Goal: Task Accomplishment & Management: Manage account settings

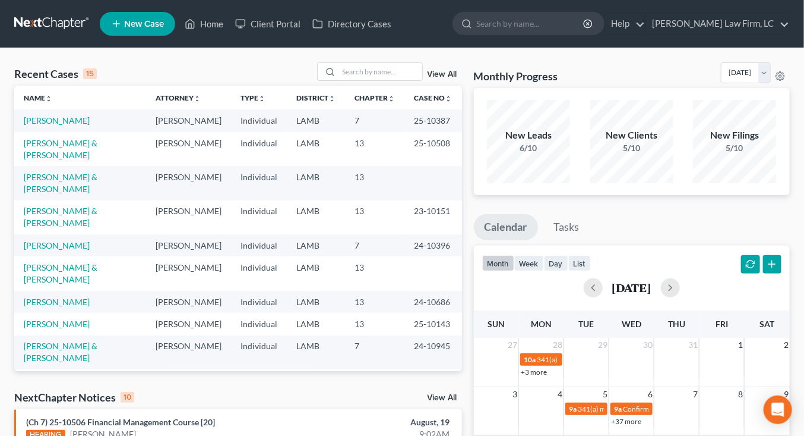
drag, startPoint x: 348, startPoint y: 179, endPoint x: 348, endPoint y: 172, distance: 7.7
click at [348, 200] on td "13" at bounding box center [375, 217] width 59 height 34
click at [58, 31] on link at bounding box center [52, 23] width 76 height 21
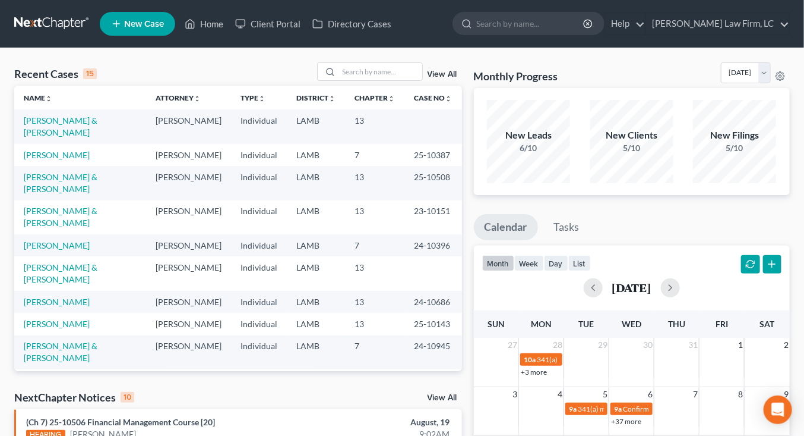
click at [38, 18] on link at bounding box center [52, 23] width 76 height 21
click at [69, 27] on link at bounding box center [52, 23] width 76 height 21
drag, startPoint x: 219, startPoint y: 99, endPoint x: 220, endPoint y: 255, distance: 156.9
click at [220, 251] on table "Name unfold_more expand_more expand_less Attorney unfold_more expand_more expan…" at bounding box center [238, 300] width 448 height 428
drag, startPoint x: 220, startPoint y: 255, endPoint x: 218, endPoint y: 263, distance: 7.5
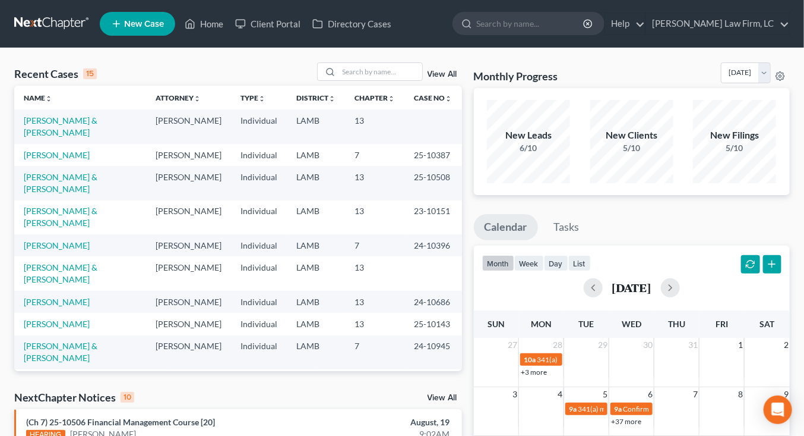
click at [219, 291] on td "[PERSON_NAME]" at bounding box center [189, 302] width 85 height 22
drag, startPoint x: 220, startPoint y: 197, endPoint x: 222, endPoint y: 183, distance: 13.8
click at [222, 183] on tbody "Mugnier, Clifford & Miranda Mitchell D. Dickson Individual LAMB 13 Fontenot, Ki…" at bounding box center [238, 311] width 448 height 405
click at [222, 200] on td "[PERSON_NAME]" at bounding box center [189, 217] width 85 height 34
click at [219, 200] on td "[PERSON_NAME]" at bounding box center [189, 217] width 85 height 34
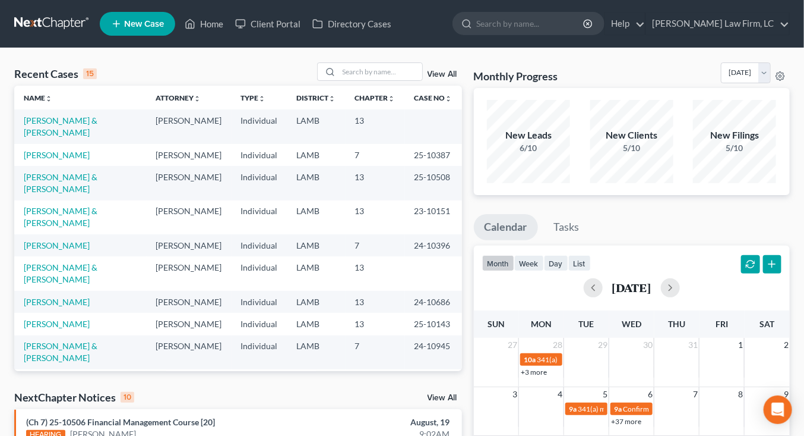
click at [216, 200] on td "[PERSON_NAME]" at bounding box center [189, 217] width 85 height 34
click at [215, 172] on tbody "Mugnier, Clifford & Miranda Mitchell D. Dickson Individual LAMB 13 Fontenot, Ki…" at bounding box center [238, 311] width 448 height 405
drag, startPoint x: 217, startPoint y: 223, endPoint x: 222, endPoint y: 189, distance: 34.8
click at [217, 223] on tbody "[PERSON_NAME] & [PERSON_NAME] [PERSON_NAME] Individual LAMB 13 [PERSON_NAME], […" at bounding box center [238, 311] width 448 height 405
drag, startPoint x: 222, startPoint y: 189, endPoint x: 228, endPoint y: 172, distance: 17.9
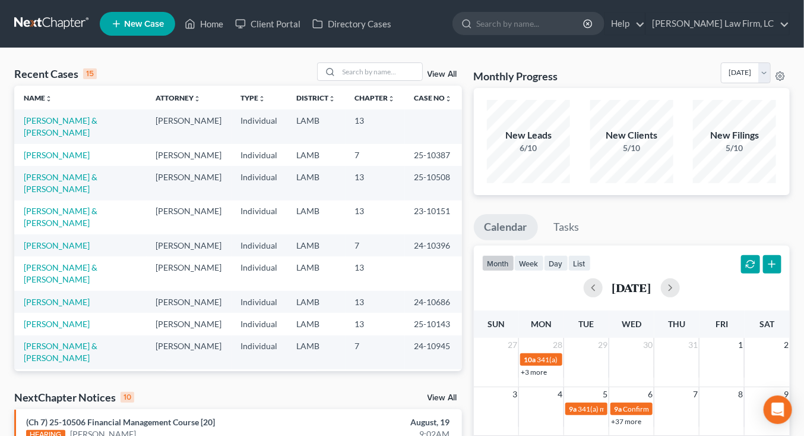
click at [228, 172] on tbody "[PERSON_NAME] & [PERSON_NAME] [PERSON_NAME] Individual LAMB 13 [PERSON_NAME], […" at bounding box center [238, 311] width 448 height 405
drag, startPoint x: 228, startPoint y: 173, endPoint x: 104, endPoint y: 62, distance: 166.6
click at [229, 173] on tr "Toney, Michael & Traci Mitchell D. Dickson Individual LAMB 13 25-10508" at bounding box center [238, 183] width 448 height 34
click at [27, 43] on nav "Home New Case Client Portal Directory Cases [PERSON_NAME] Law Firm, [GEOGRAPHIC…" at bounding box center [402, 24] width 804 height 48
click at [32, 33] on link at bounding box center [52, 23] width 76 height 21
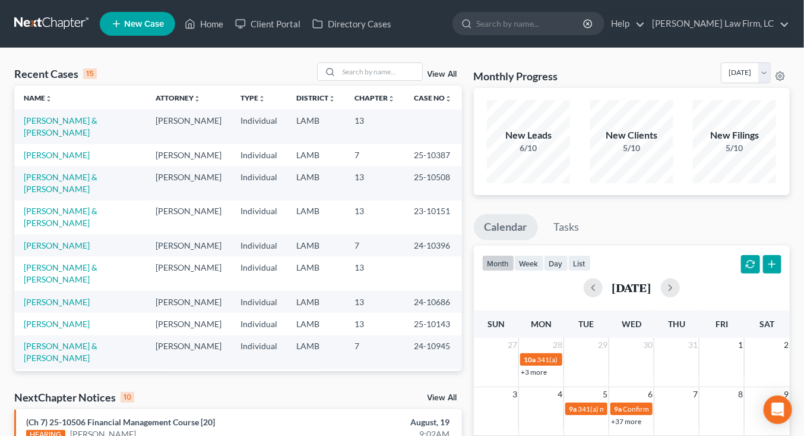
click at [14, 24] on link at bounding box center [52, 23] width 76 height 21
click at [430, 77] on link "View All" at bounding box center [443, 74] width 30 height 8
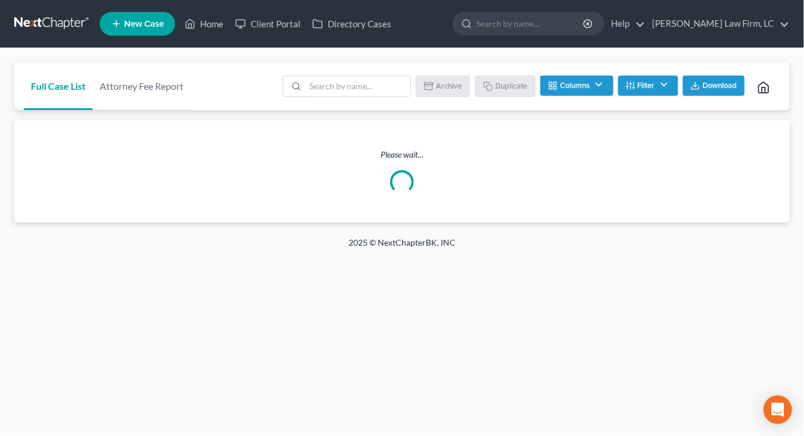
click at [65, 18] on link at bounding box center [52, 23] width 76 height 21
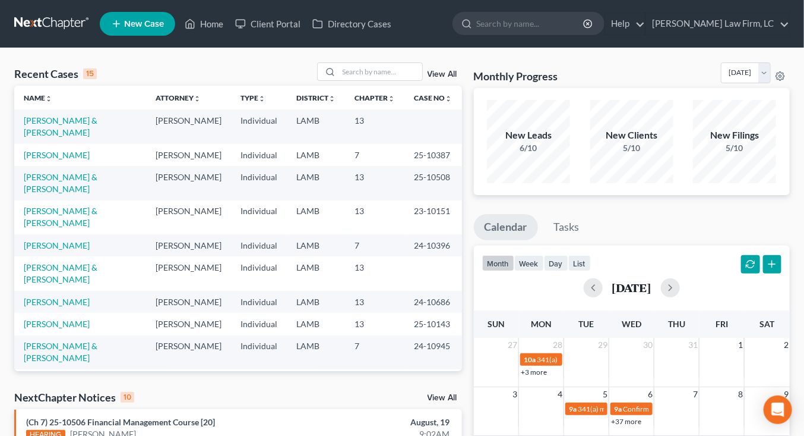
drag, startPoint x: 245, startPoint y: 66, endPoint x: 229, endPoint y: 58, distance: 17.5
click at [229, 58] on div "Recent Cases 15 View All Name unfold_more expand_more expand_less Attorney unfo…" at bounding box center [402, 440] width 804 height 785
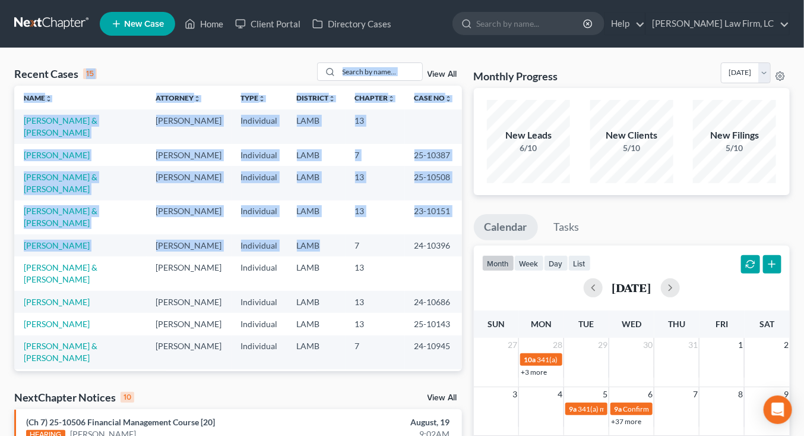
drag, startPoint x: 96, startPoint y: 62, endPoint x: 321, endPoint y: 220, distance: 275.1
click at [321, 219] on div "Recent Cases 15 View All Name unfold_more expand_more expand_less Attorney unfo…" at bounding box center [238, 216] width 448 height 308
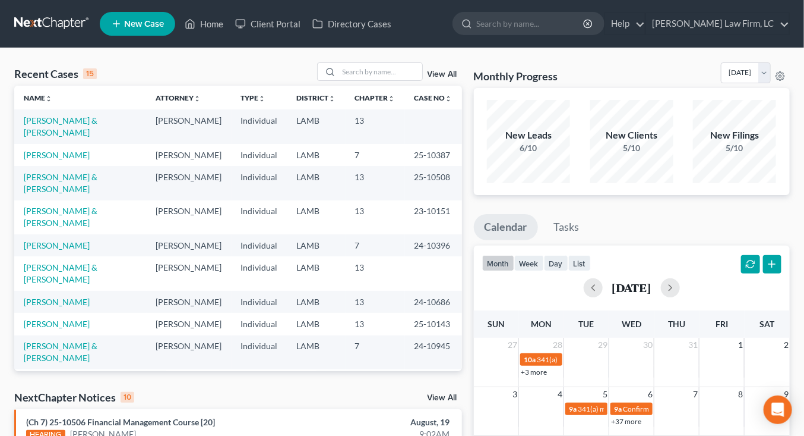
click at [321, 219] on tbody "[PERSON_NAME] & [PERSON_NAME] [PERSON_NAME] Individual LAMB 13 [PERSON_NAME], […" at bounding box center [238, 311] width 448 height 405
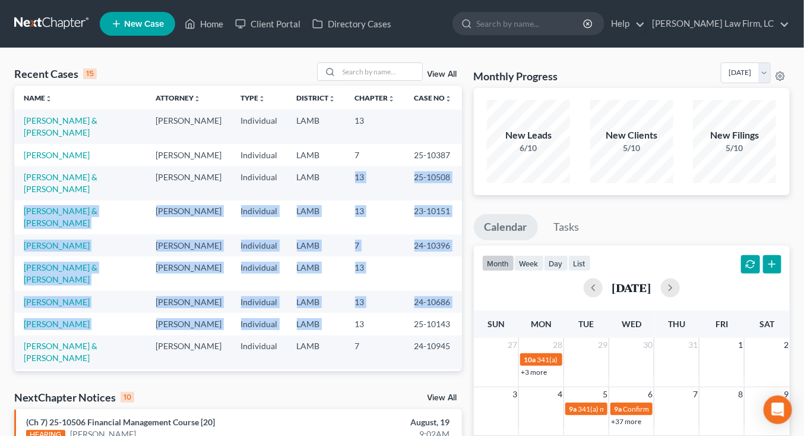
click at [324, 170] on tbody "Mugnier, Clifford & Miranda Mitchell D. Dickson Individual LAMB 13 Fontenot, Ki…" at bounding box center [238, 311] width 448 height 405
drag, startPoint x: 324, startPoint y: 172, endPoint x: 371, endPoint y: 286, distance: 123.7
click at [371, 286] on tbody "Mugnier, Clifford & Miranda Mitchell D. Dickson Individual LAMB 13 Fontenot, Ki…" at bounding box center [238, 311] width 448 height 405
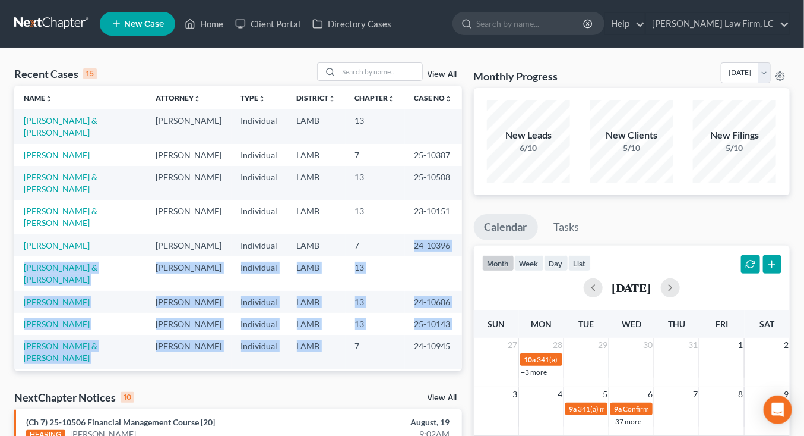
drag, startPoint x: 368, startPoint y: 206, endPoint x: 366, endPoint y: 187, distance: 19.1
click at [365, 190] on tbody "Mugnier, Clifford & Miranda Mitchell D. Dickson Individual LAMB 13 Fontenot, Ki…" at bounding box center [238, 311] width 448 height 405
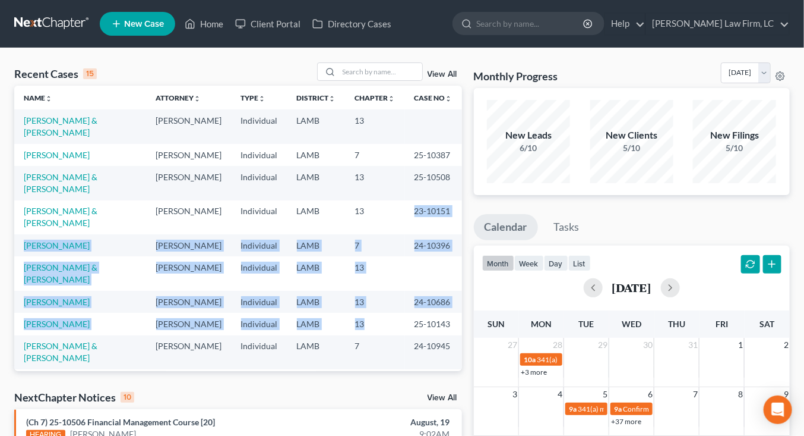
drag, startPoint x: 366, startPoint y: 187, endPoint x: 376, endPoint y: 288, distance: 102.1
click at [376, 286] on tbody "Mugnier, Clifford & Miranda Mitchell D. Dickson Individual LAMB 13 Fontenot, Ki…" at bounding box center [238, 311] width 448 height 405
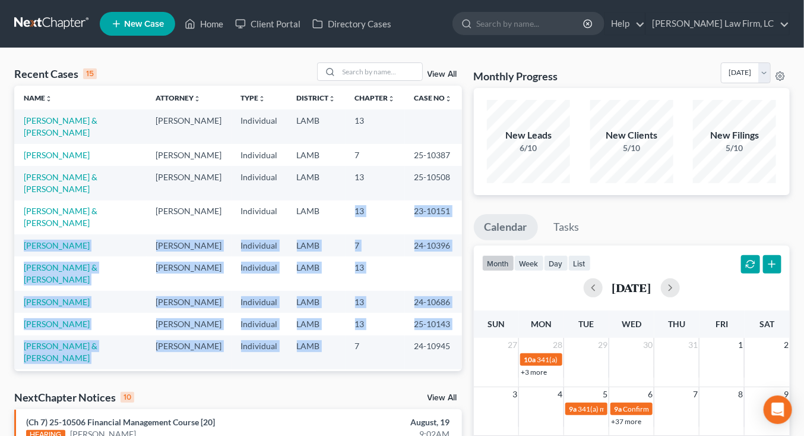
drag, startPoint x: 376, startPoint y: 289, endPoint x: 390, endPoint y: 163, distance: 126.2
click at [388, 177] on tbody "Mugnier, Clifford & Miranda Mitchell D. Dickson Individual LAMB 13 Fontenot, Ki…" at bounding box center [238, 311] width 448 height 405
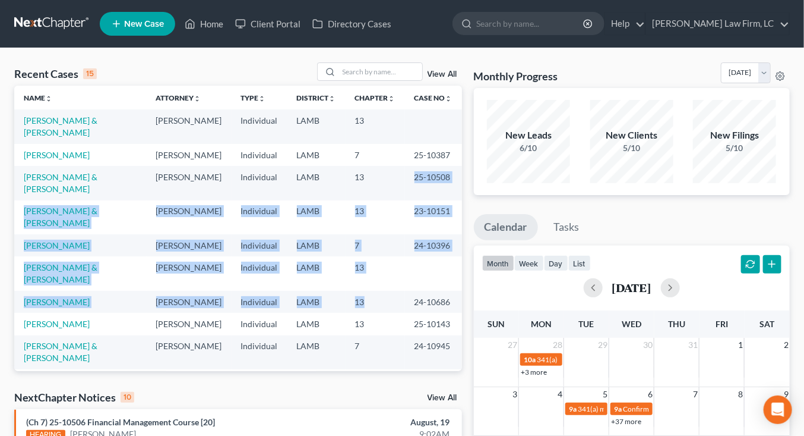
drag, startPoint x: 390, startPoint y: 163, endPoint x: 392, endPoint y: 258, distance: 95.1
click at [392, 258] on tbody "Mugnier, Clifford & Miranda Mitchell D. Dickson Individual LAMB 13 Fontenot, Ki…" at bounding box center [238, 311] width 448 height 405
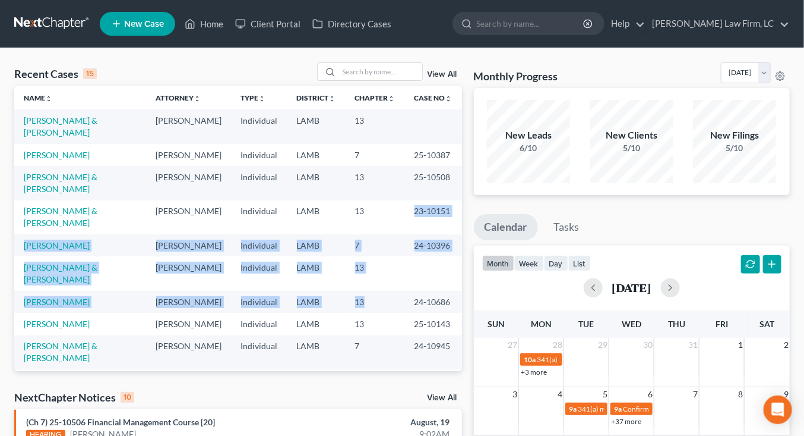
drag, startPoint x: 391, startPoint y: 255, endPoint x: 388, endPoint y: 171, distance: 84.4
click at [389, 168] on tbody "Mugnier, Clifford & Miranda Mitchell D. Dickson Individual LAMB 13 Fontenot, Ki…" at bounding box center [238, 311] width 448 height 405
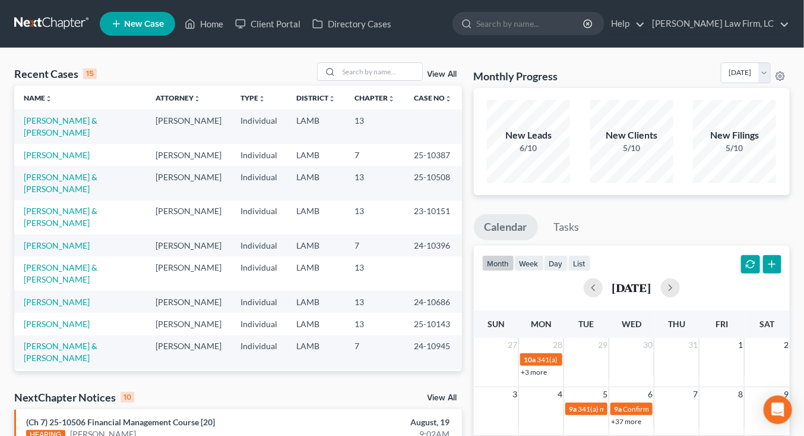
drag, startPoint x: 388, startPoint y: 171, endPoint x: 358, endPoint y: 162, distance: 31.2
click at [358, 166] on td "13" at bounding box center [375, 183] width 59 height 34
click at [359, 166] on td "13" at bounding box center [375, 183] width 59 height 34
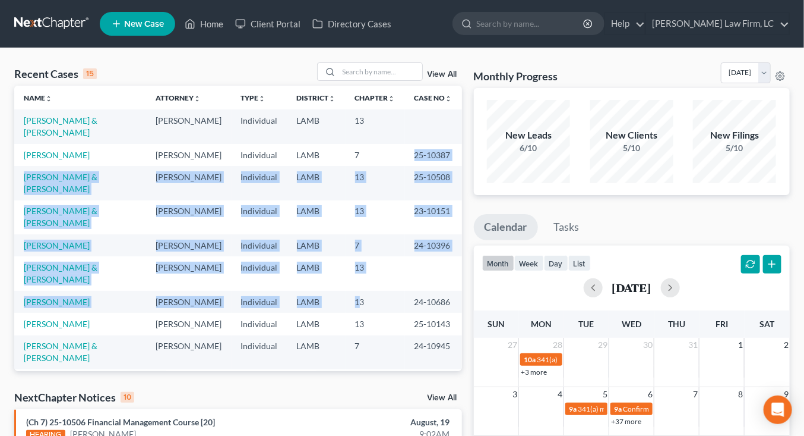
drag, startPoint x: 358, startPoint y: 250, endPoint x: 356, endPoint y: 139, distance: 110.5
click at [356, 139] on tbody "Mugnier, Clifford & Miranda Mitchell D. Dickson Individual LAMB 13 Fontenot, Ki…" at bounding box center [238, 311] width 448 height 405
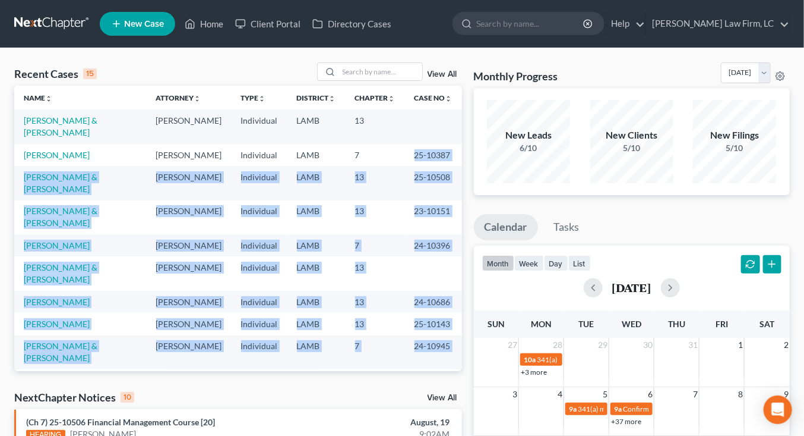
drag, startPoint x: 356, startPoint y: 144, endPoint x: 367, endPoint y: 369, distance: 225.5
click at [367, 368] on tbody "Mugnier, Clifford & Miranda Mitchell D. Dickson Individual LAMB 13 Fontenot, Ki…" at bounding box center [238, 311] width 448 height 405
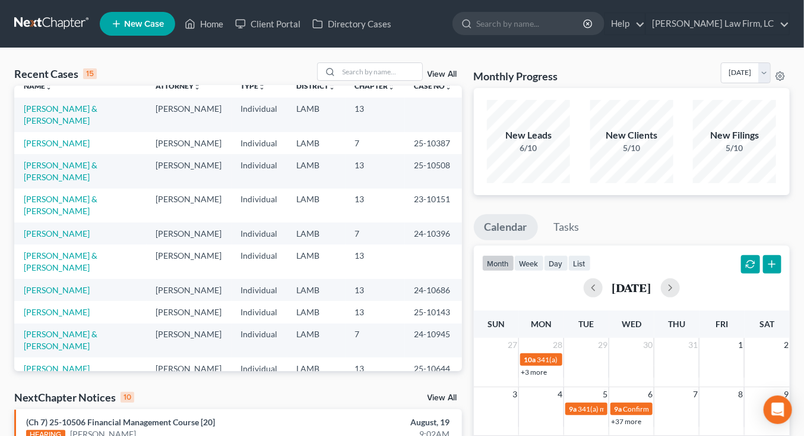
scroll to position [45, 0]
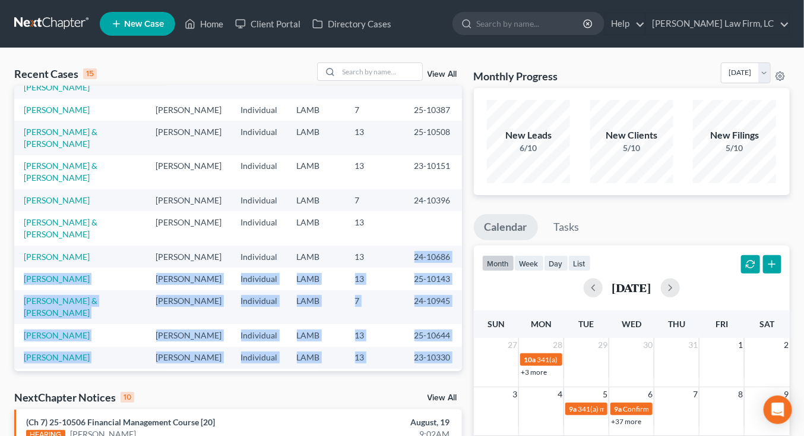
drag, startPoint x: 367, startPoint y: 369, endPoint x: 368, endPoint y: 217, distance: 151.5
click at [368, 217] on tbody "Mugnier, Clifford & Miranda Mitchell D. Dickson Individual LAMB 13 Fontenot, Ki…" at bounding box center [238, 266] width 448 height 405
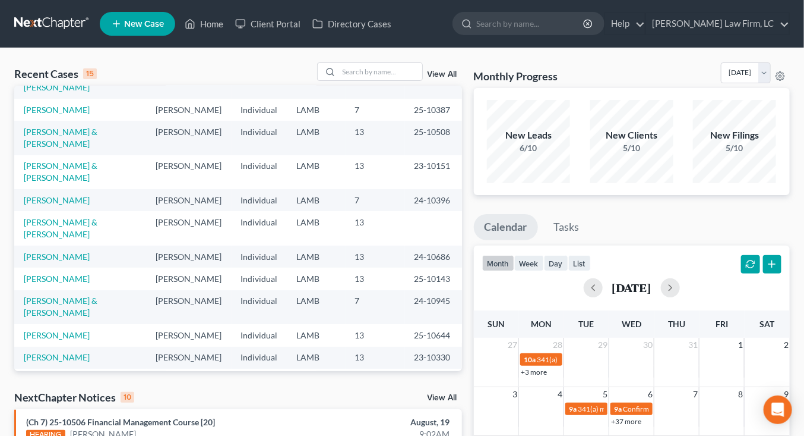
click at [368, 245] on td "13" at bounding box center [375, 256] width 59 height 22
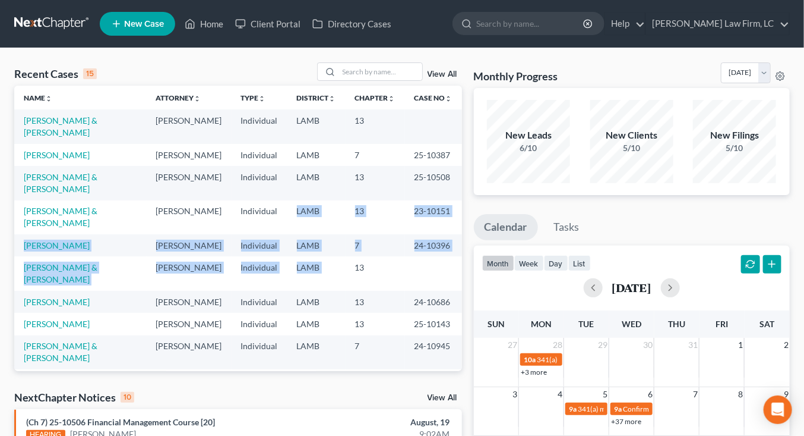
click at [349, 231] on tbody "Mugnier, Clifford & Miranda Mitchell D. Dickson Individual LAMB 13 Fontenot, Ki…" at bounding box center [238, 311] width 448 height 405
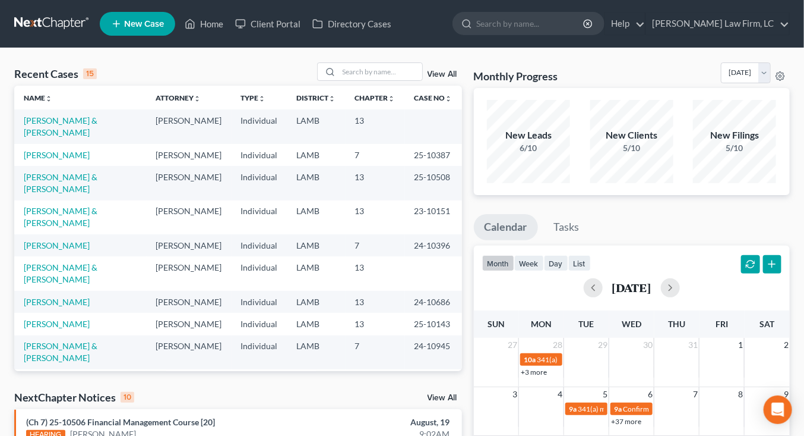
click at [349, 256] on td "13" at bounding box center [375, 273] width 59 height 34
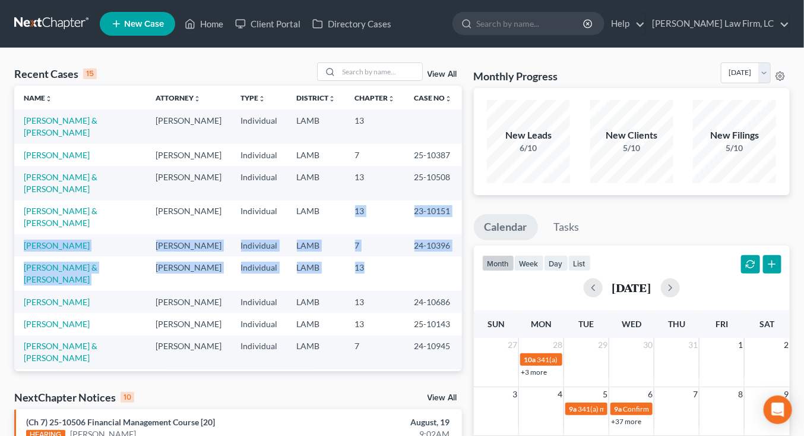
drag, startPoint x: 351, startPoint y: 239, endPoint x: 353, endPoint y: 182, distance: 57.1
click at [353, 182] on tbody "Mugnier, Clifford & Miranda Mitchell D. Dickson Individual LAMB 13 Fontenot, Ki…" at bounding box center [238, 311] width 448 height 405
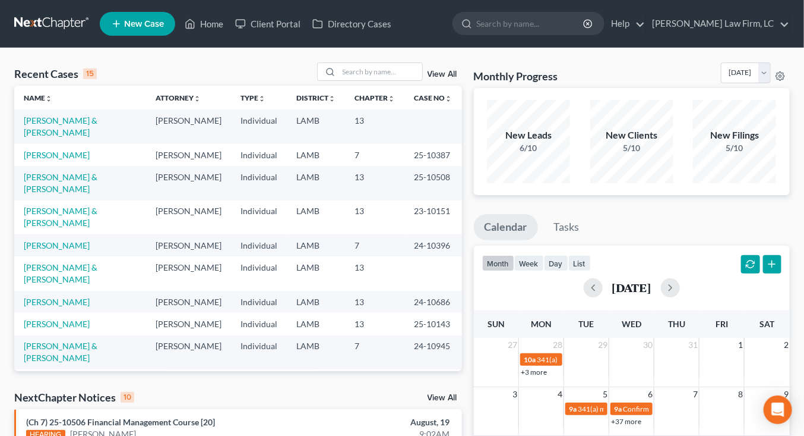
click at [354, 200] on td "13" at bounding box center [375, 217] width 59 height 34
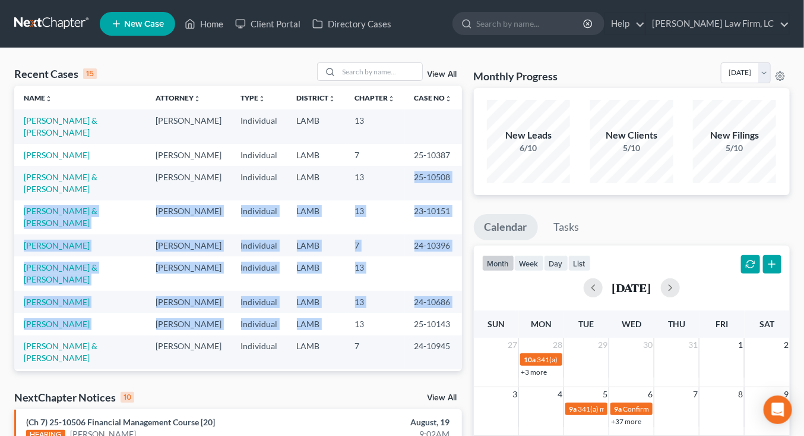
drag, startPoint x: 373, startPoint y: 266, endPoint x: 374, endPoint y: 162, distance: 104.6
click at [369, 163] on tbody "Mugnier, Clifford & Miranda Mitchell D. Dickson Individual LAMB 13 Fontenot, Ki…" at bounding box center [238, 311] width 448 height 405
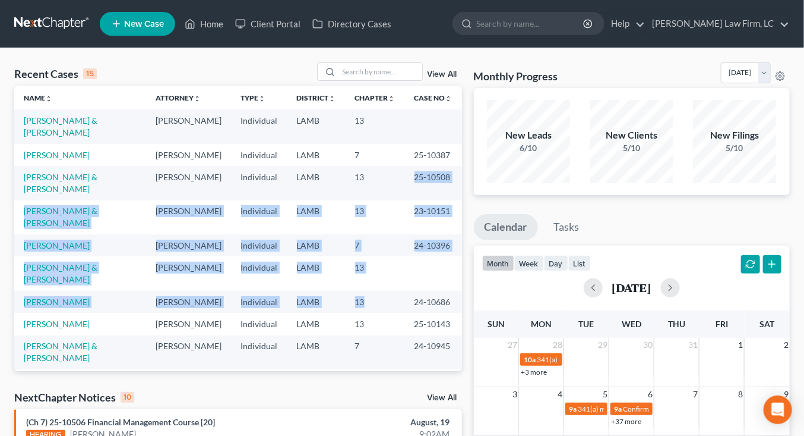
drag, startPoint x: 374, startPoint y: 162, endPoint x: 403, endPoint y: 261, distance: 103.6
click at [403, 261] on tbody "Mugnier, Clifford & Miranda Mitchell D. Dickson Individual LAMB 13 Fontenot, Ki…" at bounding box center [238, 311] width 448 height 405
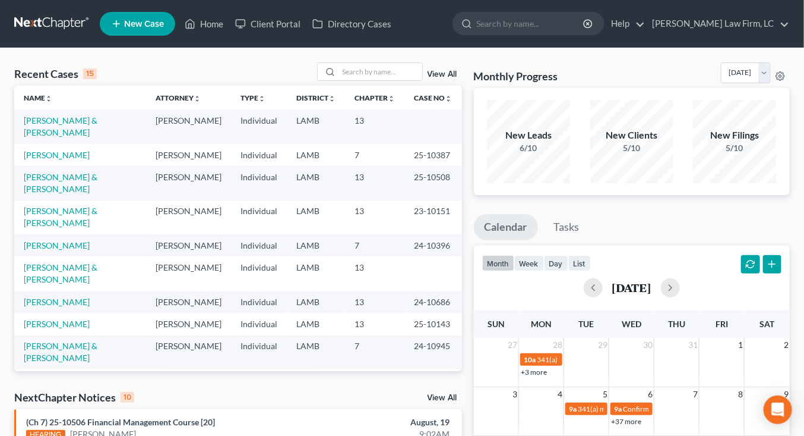
drag, startPoint x: 403, startPoint y: 261, endPoint x: 438, endPoint y: 165, distance: 101.9
click at [405, 291] on td "24-10686" at bounding box center [433, 302] width 57 height 22
drag, startPoint x: 407, startPoint y: 292, endPoint x: 405, endPoint y: 282, distance: 10.3
click at [406, 284] on tbody "Mugnier, Clifford & Miranda Mitchell D. Dickson Individual LAMB 13 Fontenot, Ki…" at bounding box center [238, 311] width 448 height 405
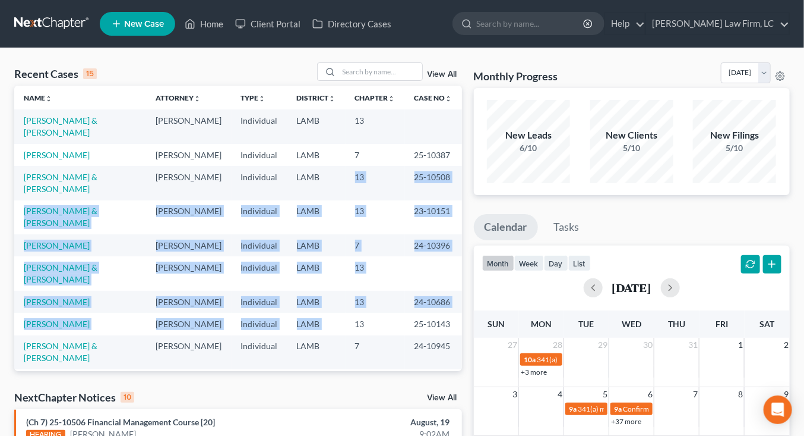
drag, startPoint x: 383, startPoint y: 228, endPoint x: 342, endPoint y: 171, distance: 70.6
click at [342, 171] on tbody "Mugnier, Clifford & Miranda Mitchell D. Dickson Individual LAMB 13 Fontenot, Ki…" at bounding box center [238, 311] width 448 height 405
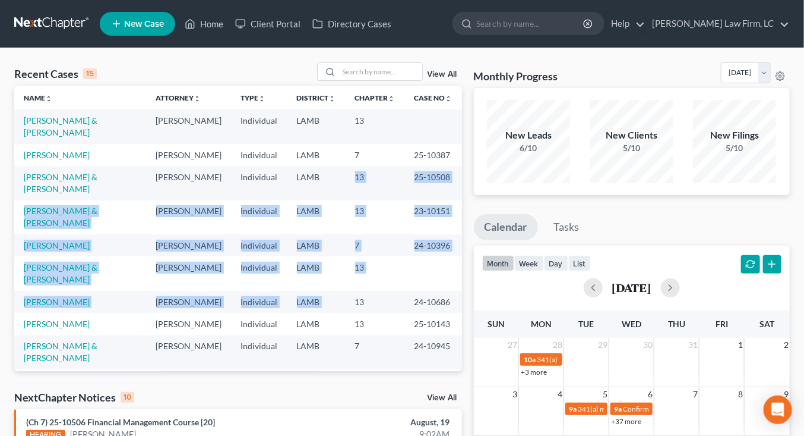
drag, startPoint x: 342, startPoint y: 171, endPoint x: 354, endPoint y: 302, distance: 131.9
click at [354, 289] on tbody "Mugnier, Clifford & Miranda Mitchell D. Dickson Individual LAMB 13 Fontenot, Ki…" at bounding box center [238, 311] width 448 height 405
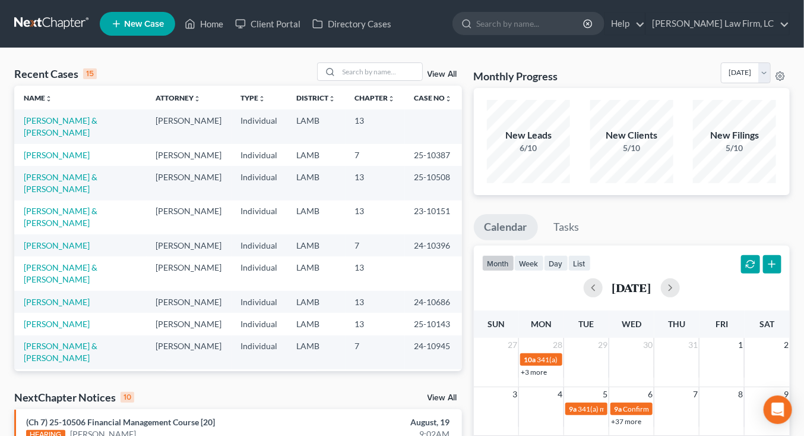
click at [354, 335] on td "7" at bounding box center [375, 352] width 59 height 34
click at [12, 9] on nav "Home New Case Client Portal Directory Cases Dickson Law Firm, LC mdd@dicksonlaw…" at bounding box center [402, 24] width 804 height 48
click at [70, 21] on link at bounding box center [52, 23] width 76 height 21
click at [58, 13] on link at bounding box center [52, 23] width 76 height 21
click at [68, 26] on link at bounding box center [52, 23] width 76 height 21
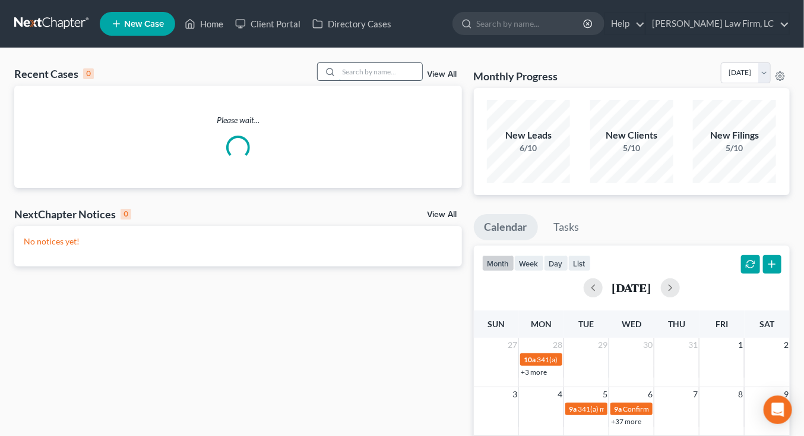
click at [405, 78] on input "search" at bounding box center [380, 71] width 83 height 17
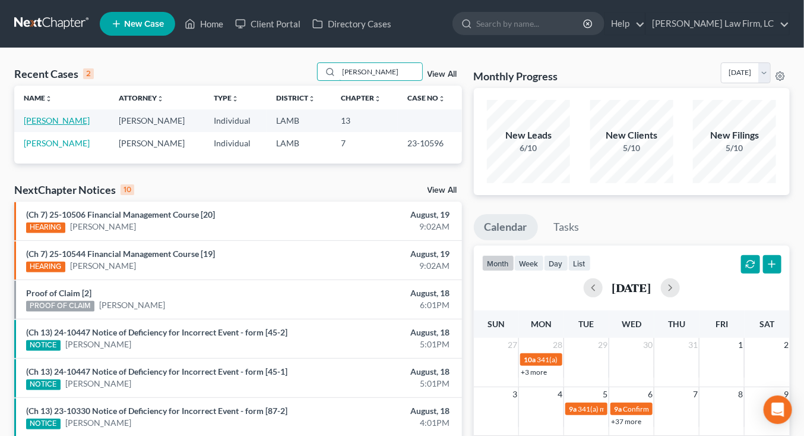
type input "[PERSON_NAME]"
click at [55, 123] on link "[PERSON_NAME]" at bounding box center [57, 120] width 66 height 10
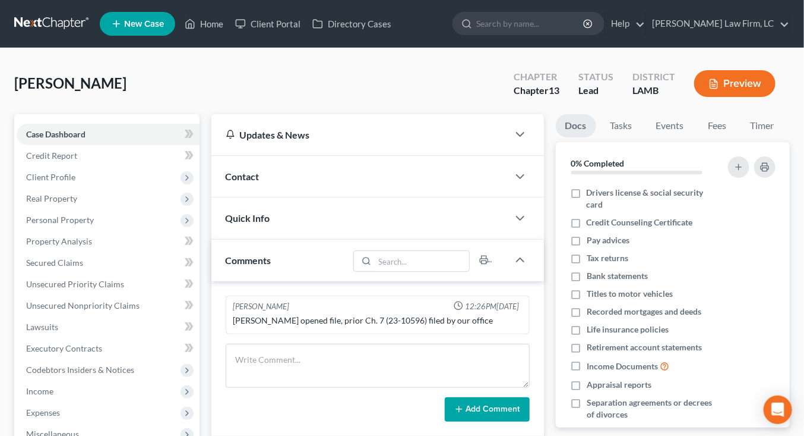
click at [358, 182] on div "Contact" at bounding box center [360, 176] width 297 height 41
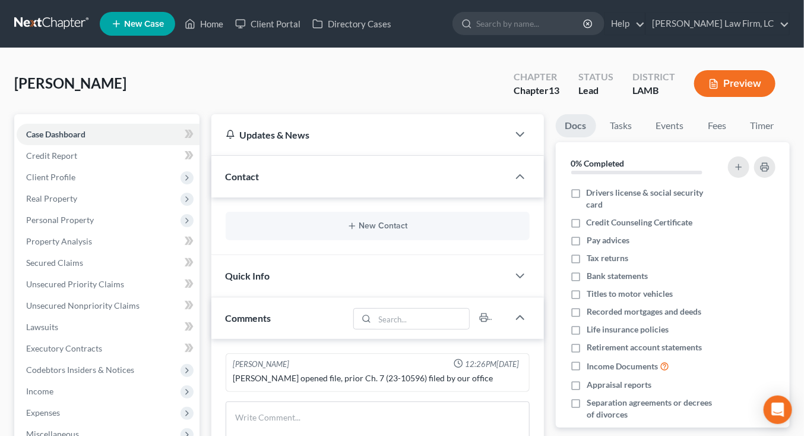
click at [358, 182] on div "Contact" at bounding box center [360, 176] width 297 height 41
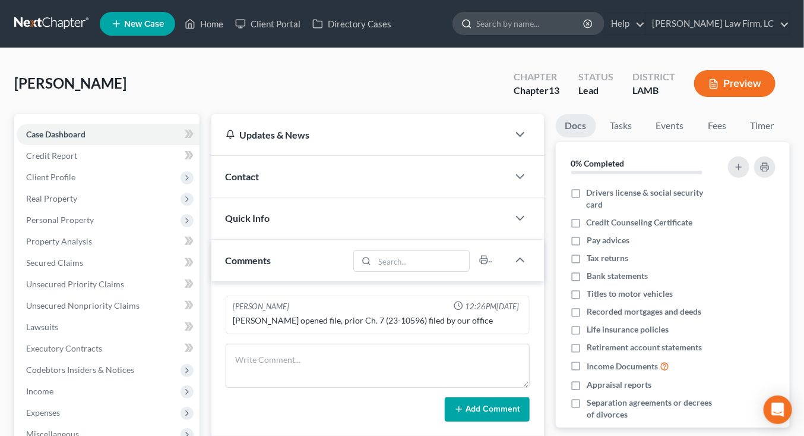
click at [573, 20] on input "search" at bounding box center [531, 23] width 109 height 22
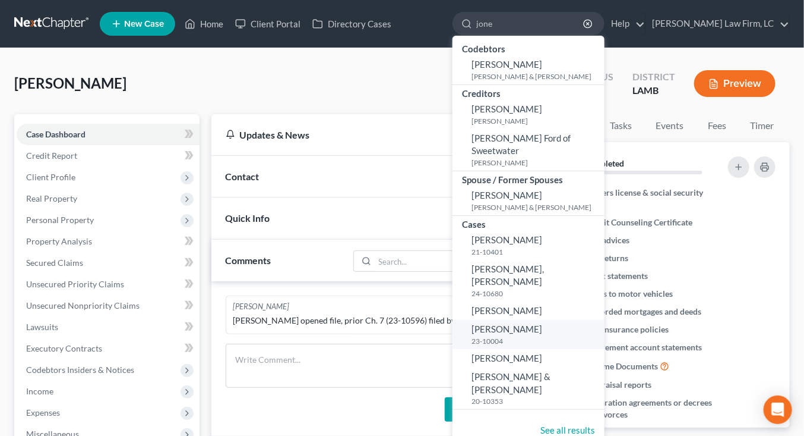
type input "jone"
click at [553, 321] on link "Jones, Gwendolyn 23-10004" at bounding box center [529, 334] width 152 height 29
click at [542, 352] on span "[PERSON_NAME]" at bounding box center [507, 357] width 71 height 11
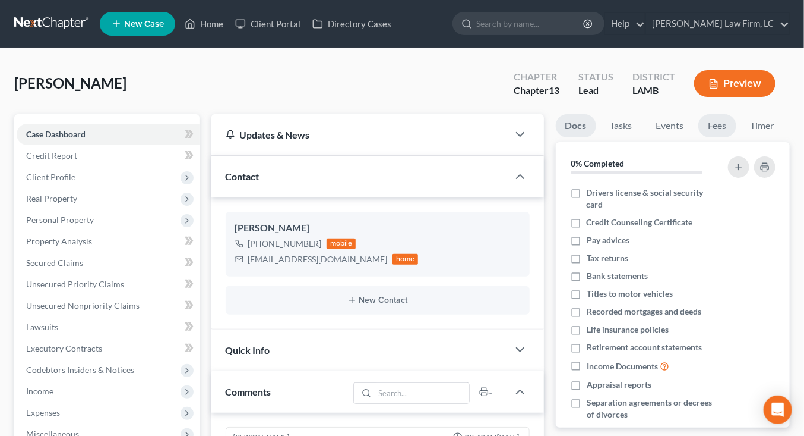
drag, startPoint x: 715, startPoint y: 132, endPoint x: 715, endPoint y: 104, distance: 28.5
drag, startPoint x: 750, startPoint y: 56, endPoint x: 757, endPoint y: 108, distance: 52.7
click at [750, 55] on div "Jones, Brian Upgraded Chapter Chapter 13 Status Lead District LAMB Preview Peti…" at bounding box center [402, 382] width 804 height 669
click at [760, 134] on link "Timer" at bounding box center [763, 125] width 43 height 23
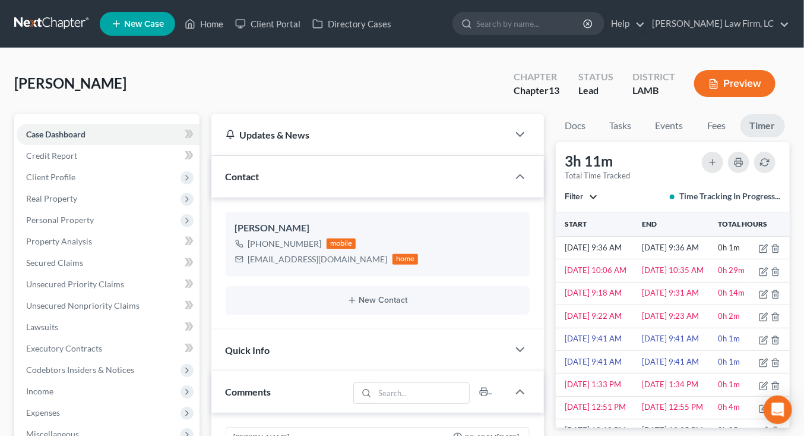
click at [67, 14] on link at bounding box center [52, 23] width 76 height 21
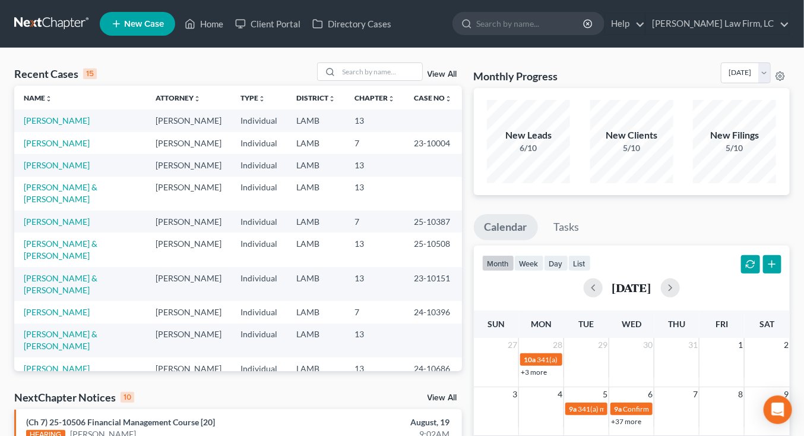
click at [203, 248] on table "Name unfold_more expand_more expand_less Attorney unfold_more expand_more expan…" at bounding box center [238, 294] width 448 height 417
click at [197, 267] on td "[PERSON_NAME]" at bounding box center [189, 284] width 85 height 34
drag, startPoint x: 200, startPoint y: 272, endPoint x: 219, endPoint y: 173, distance: 100.4
click at [219, 173] on tbody "Jones, Brian Mitchell D. Dickson Individual LAMB 13 Jones, Gwendolyn Mitchell D…" at bounding box center [238, 305] width 448 height 393
drag, startPoint x: 223, startPoint y: 299, endPoint x: 226, endPoint y: 312, distance: 12.8
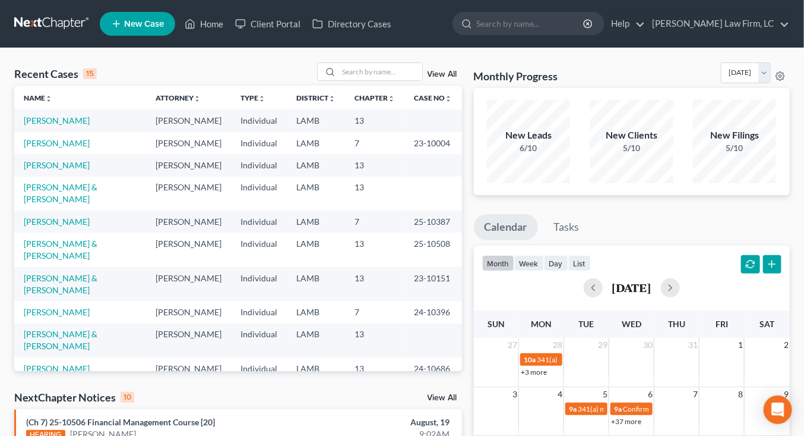
click at [226, 312] on tbody "Jones, Brian Mitchell D. Dickson Individual LAMB 13 Jones, Gwendolyn Mitchell D…" at bounding box center [238, 305] width 448 height 393
drag, startPoint x: 225, startPoint y: 315, endPoint x: 265, endPoint y: 165, distance: 154.9
click at [265, 164] on tbody "Jones, Brian Mitchell D. Dickson Individual LAMB 13 Jones, Gwendolyn Mitchell D…" at bounding box center [238, 305] width 448 height 393
click at [266, 164] on td "Individual" at bounding box center [260, 165] width 56 height 22
click at [49, 11] on nav "Home New Case Client Portal Directory Cases [PERSON_NAME] Law Firm, [GEOGRAPHIC…" at bounding box center [402, 24] width 804 height 48
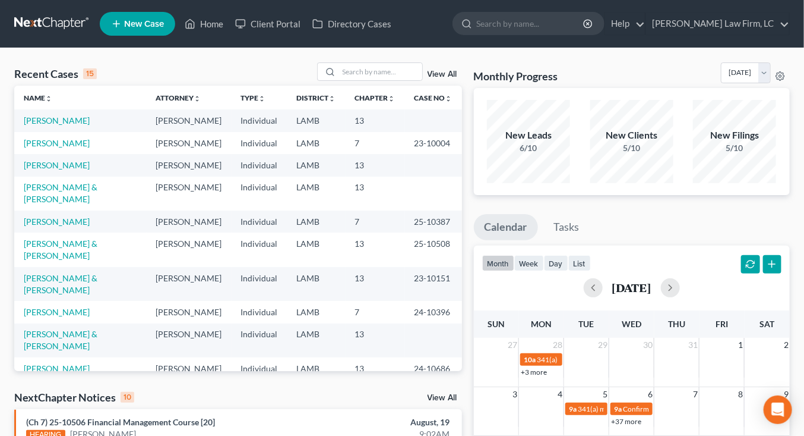
click at [39, 21] on link at bounding box center [52, 23] width 76 height 21
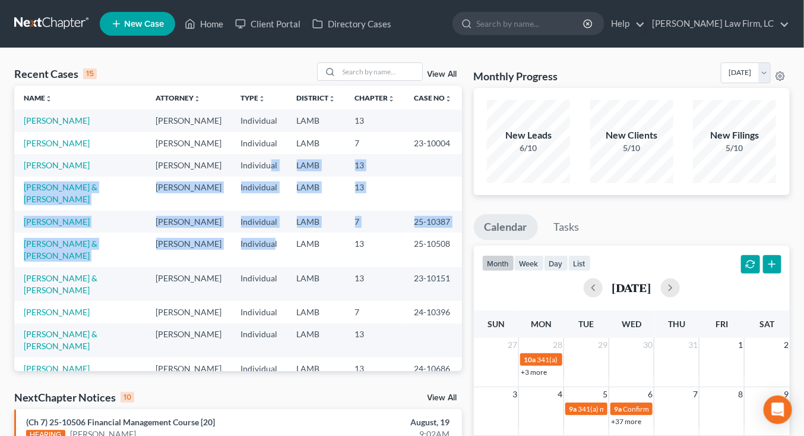
drag, startPoint x: 270, startPoint y: 228, endPoint x: 267, endPoint y: 162, distance: 66.6
click at [267, 160] on tbody "[PERSON_NAME], [PERSON_NAME] [PERSON_NAME] Individual LAMB 13 [PERSON_NAME] [PE…" at bounding box center [238, 305] width 448 height 393
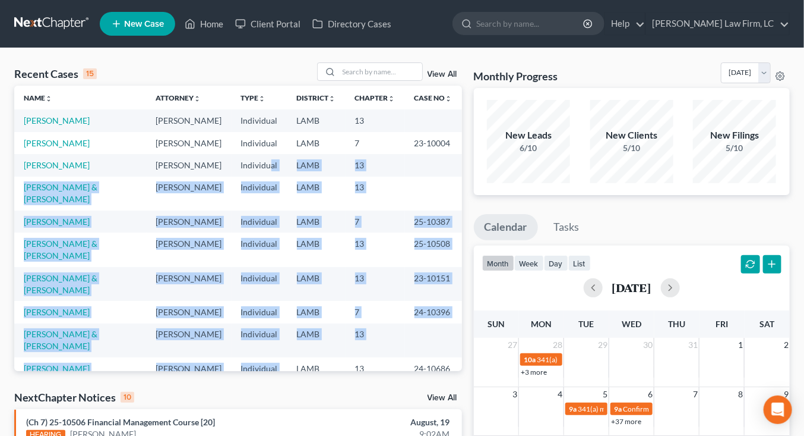
drag, startPoint x: 267, startPoint y: 162, endPoint x: 295, endPoint y: 312, distance: 152.8
click at [295, 312] on tbody "Jones, Brian Mitchell D. Dickson Individual LAMB 13 Jones, Gwendolyn Mitchell D…" at bounding box center [238, 305] width 448 height 393
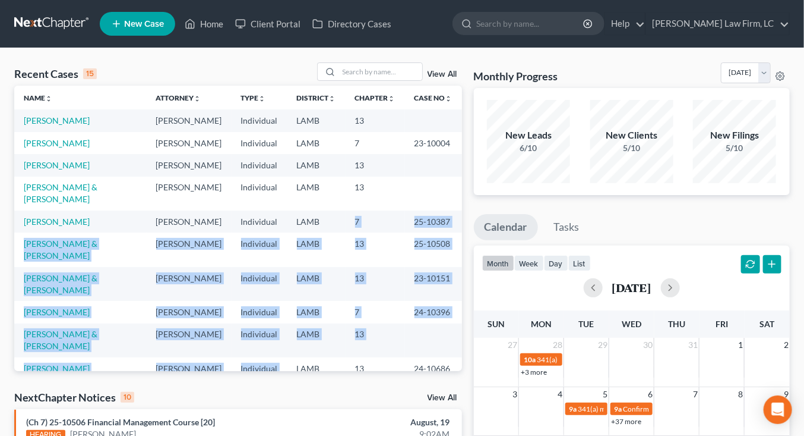
drag, startPoint x: 295, startPoint y: 311, endPoint x: 296, endPoint y: 210, distance: 101.0
click at [296, 210] on tbody "Jones, Brian Mitchell D. Dickson Individual LAMB 13 Jones, Gwendolyn Mitchell D…" at bounding box center [238, 305] width 448 height 393
drag, startPoint x: 297, startPoint y: 220, endPoint x: 295, endPoint y: 294, distance: 74.3
click at [296, 304] on tbody "Jones, Brian Mitchell D. Dickson Individual LAMB 13 Jones, Gwendolyn Mitchell D…" at bounding box center [238, 305] width 448 height 393
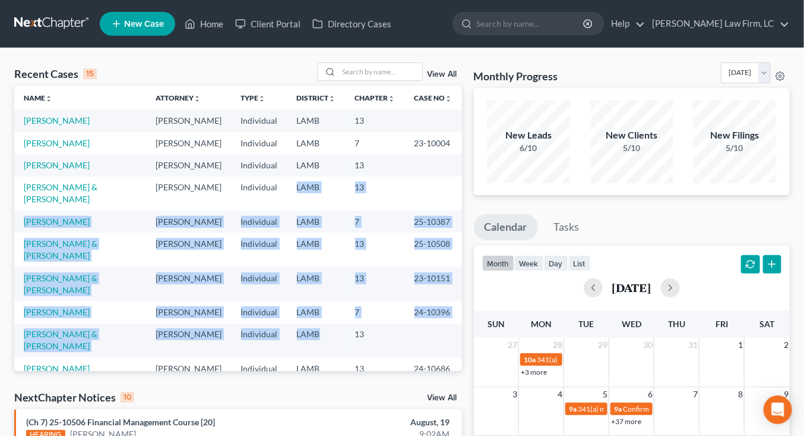
drag, startPoint x: 295, startPoint y: 294, endPoint x: 286, endPoint y: 180, distance: 114.5
click at [285, 179] on tbody "Jones, Brian Mitchell D. Dickson Individual LAMB 13 Jones, Gwendolyn Mitchell D…" at bounding box center [238, 305] width 448 height 393
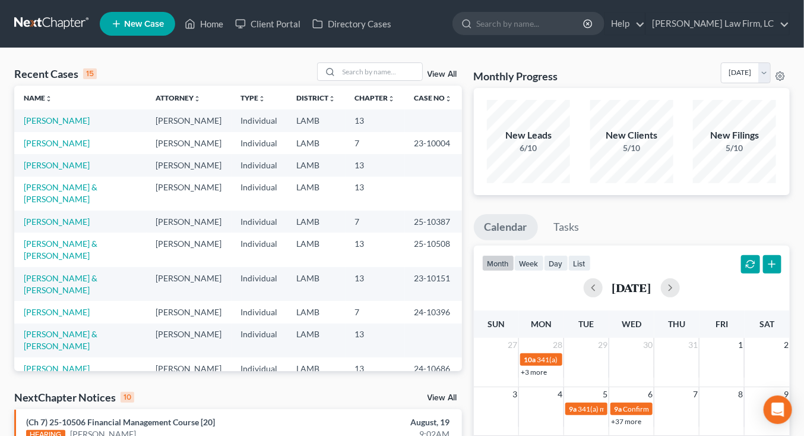
click at [288, 180] on td "LAMB" at bounding box center [317, 193] width 58 height 34
click at [66, 12] on nav "Home New Case Client Portal Directory Cases Dickson Law Firm, LC mdd@dicksonlaw…" at bounding box center [402, 24] width 804 height 48
click at [190, 67] on div "Recent Cases 15 View All" at bounding box center [238, 73] width 448 height 23
drag, startPoint x: 190, startPoint y: 66, endPoint x: 176, endPoint y: 57, distance: 15.8
click at [176, 57] on div "Recent Cases 15 View All Name unfold_more expand_more expand_less Attorney unfo…" at bounding box center [402, 440] width 804 height 785
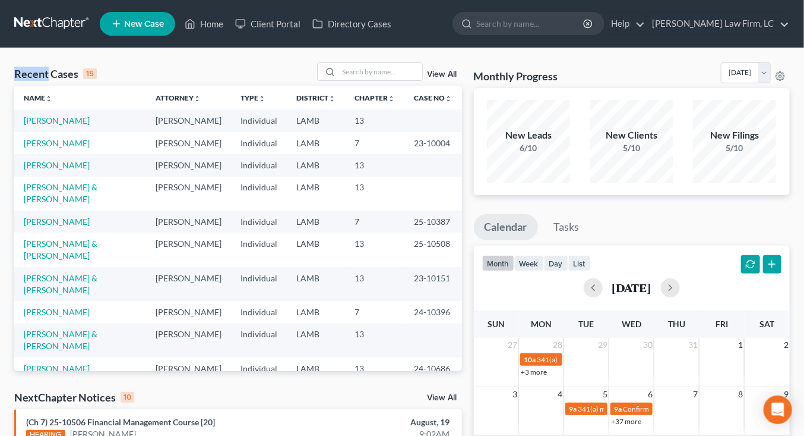
drag, startPoint x: 176, startPoint y: 57, endPoint x: 182, endPoint y: 61, distance: 6.8
click at [176, 58] on div "Recent Cases 15 View All Name unfold_more expand_more expand_less Attorney unfo…" at bounding box center [402, 440] width 804 height 785
drag, startPoint x: 185, startPoint y: 62, endPoint x: 242, endPoint y: 75, distance: 58.5
click at [242, 75] on div "Recent Cases 15 View All Name unfold_more expand_more expand_less Attorney unfo…" at bounding box center [402, 440] width 804 height 785
click at [243, 74] on div "Recent Cases 15 View All" at bounding box center [238, 73] width 448 height 23
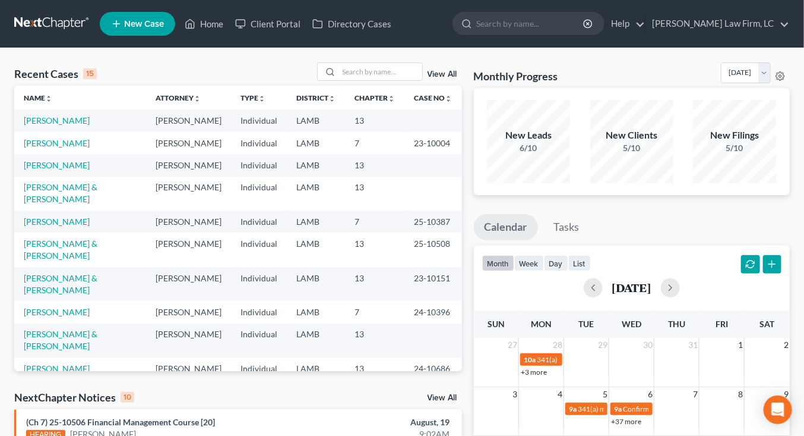
click at [245, 70] on div "Recent Cases 15 View All" at bounding box center [238, 73] width 448 height 23
drag, startPoint x: 249, startPoint y: 68, endPoint x: 172, endPoint y: 64, distance: 76.7
click at [49, 24] on div "Home New Case Client Portal Directory Cases Dickson Law Firm, LC mdd@dicksonlaw…" at bounding box center [402, 427] width 804 height 855
drag, startPoint x: 180, startPoint y: 66, endPoint x: 276, endPoint y: 78, distance: 96.5
click at [274, 78] on div "Recent Cases 15 View All" at bounding box center [238, 73] width 448 height 23
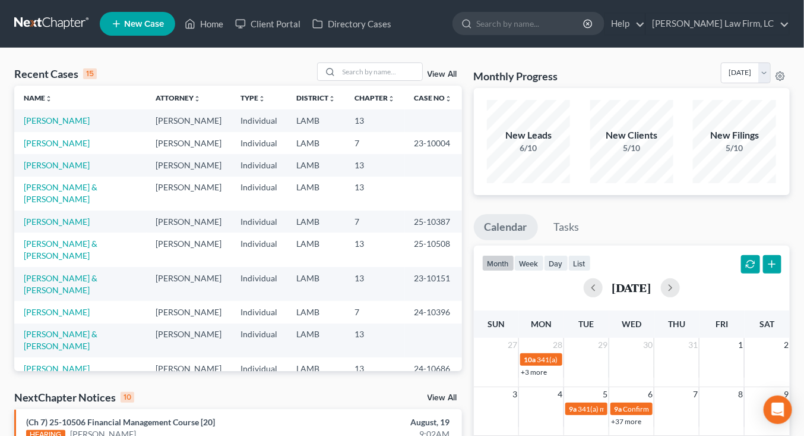
click at [274, 81] on div "Recent Cases 15 View All" at bounding box center [238, 73] width 448 height 23
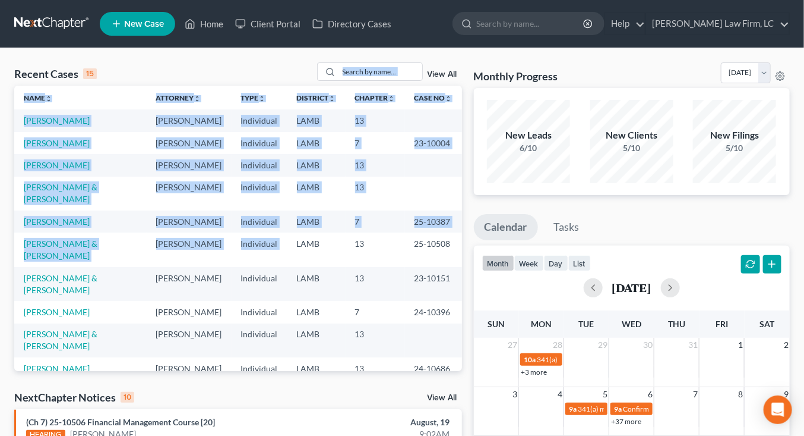
drag, startPoint x: 288, startPoint y: 83, endPoint x: 294, endPoint y: 228, distance: 145.7
click at [294, 227] on div "Recent Cases 15 View All Name unfold_more expand_more expand_less Attorney unfo…" at bounding box center [238, 216] width 448 height 308
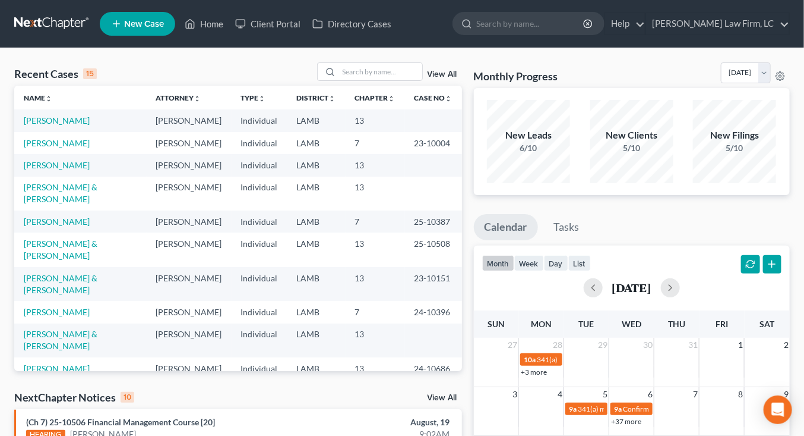
drag, startPoint x: 275, startPoint y: 258, endPoint x: 272, endPoint y: 266, distance: 8.0
click at [275, 267] on td "Individual" at bounding box center [260, 284] width 56 height 34
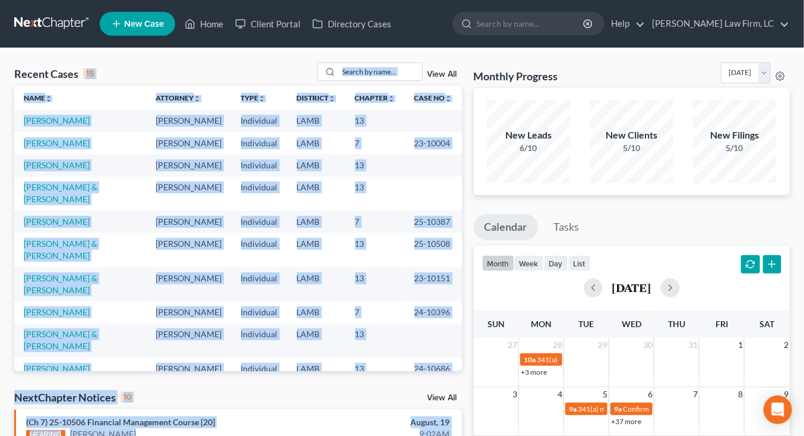
drag, startPoint x: 156, startPoint y: 67, endPoint x: 587, endPoint y: 59, distance: 431.4
click at [585, 59] on div "Recent Cases 15 View All Name unfold_more expand_more expand_less Attorney unfo…" at bounding box center [402, 440] width 804 height 785
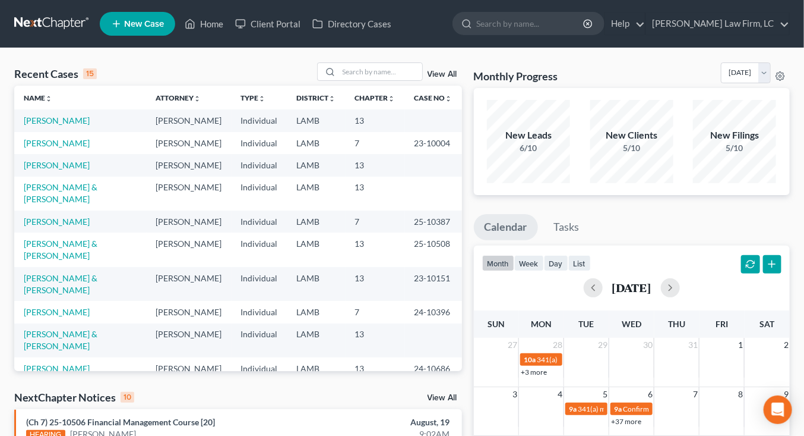
click at [605, 45] on nav "Home New Case Client Portal Directory Cases Dickson Law Firm, LC mdd@dicksonlaw…" at bounding box center [402, 24] width 804 height 48
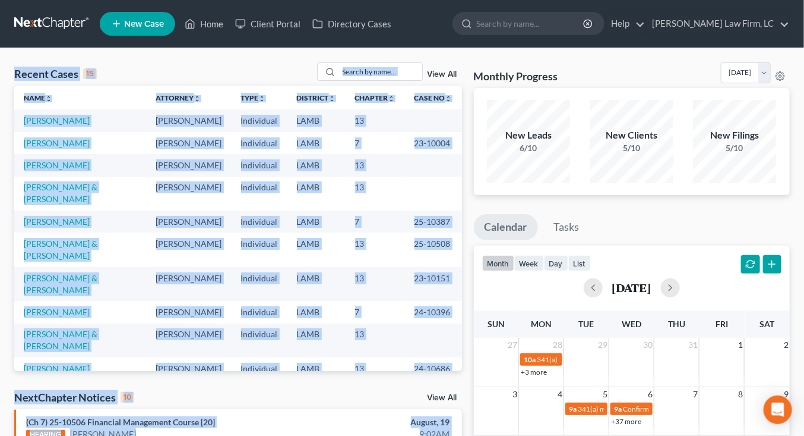
drag, startPoint x: 615, startPoint y: 82, endPoint x: 200, endPoint y: 48, distance: 416.1
click at [201, 48] on div "Recent Cases 15 View All Name unfold_more expand_more expand_less Attorney unfo…" at bounding box center [402, 440] width 804 height 785
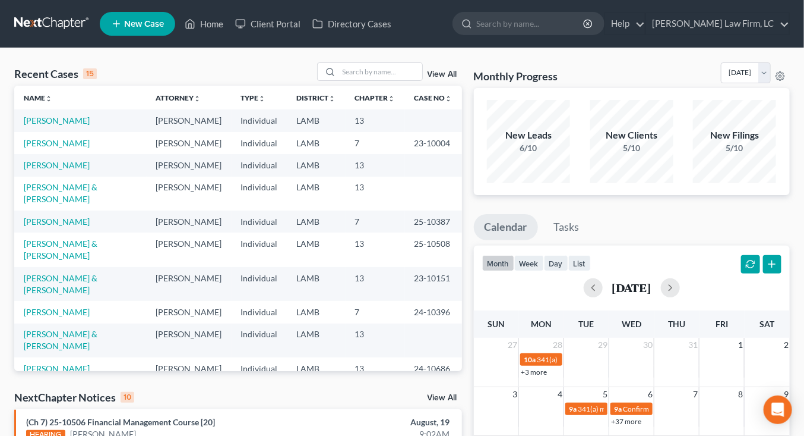
click at [200, 48] on div "Recent Cases 15 View All Name unfold_more expand_more expand_less Attorney unfo…" at bounding box center [402, 440] width 804 height 785
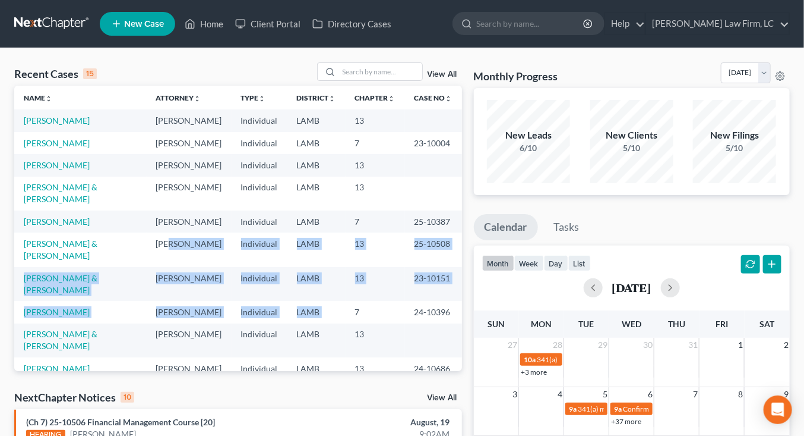
drag, startPoint x: 158, startPoint y: 229, endPoint x: 354, endPoint y: 276, distance: 201.0
click at [353, 275] on tbody "Jones, Brian Mitchell D. Dickson Individual LAMB 13 Jones, Gwendolyn Mitchell D…" at bounding box center [238, 305] width 448 height 393
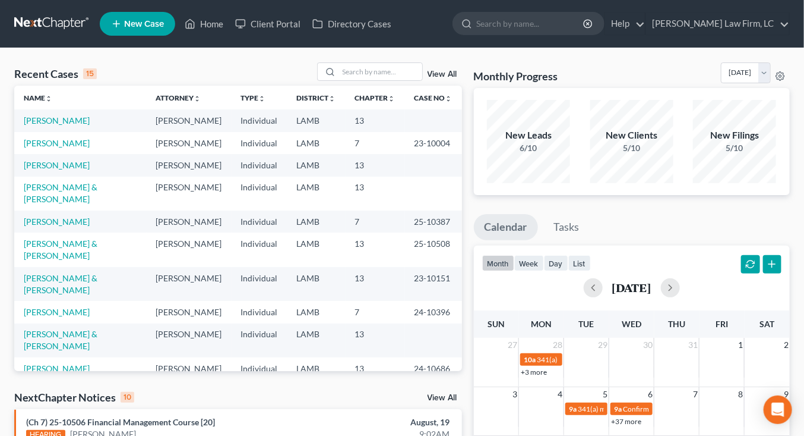
click at [355, 301] on td "7" at bounding box center [375, 312] width 59 height 22
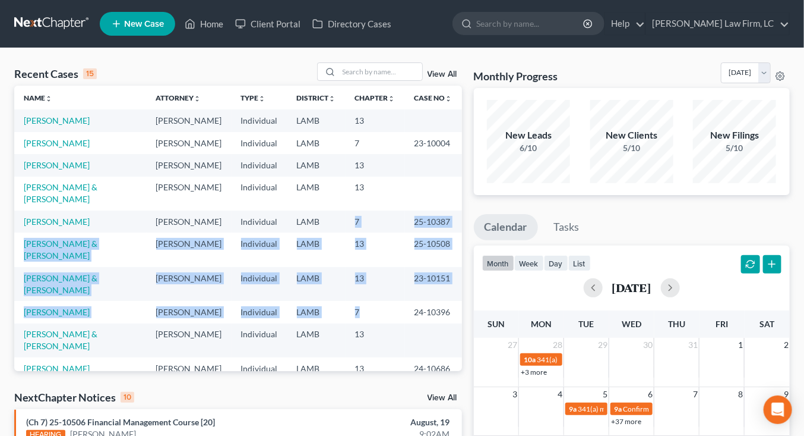
drag, startPoint x: 357, startPoint y: 279, endPoint x: 356, endPoint y: 214, distance: 65.4
click at [356, 206] on tbody "Jones, Brian Mitchell D. Dickson Individual LAMB 13 Jones, Gwendolyn Mitchell D…" at bounding box center [238, 305] width 448 height 393
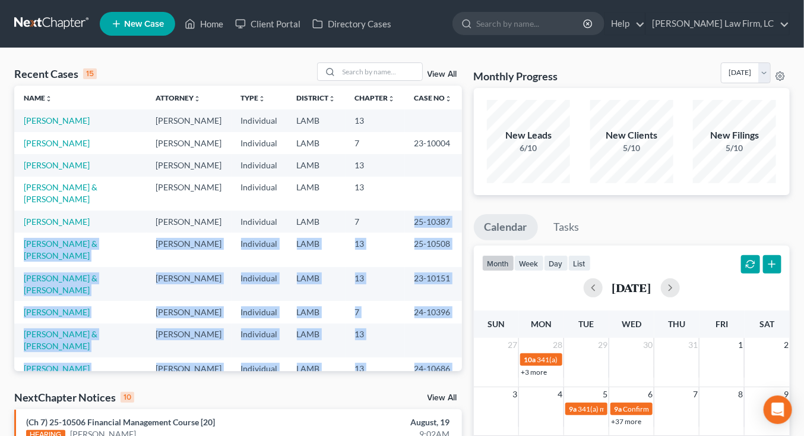
drag, startPoint x: 356, startPoint y: 214, endPoint x: 349, endPoint y: 340, distance: 126.2
click at [349, 338] on tbody "Jones, Brian Mitchell D. Dickson Individual LAMB 13 Jones, Gwendolyn Mitchell D…" at bounding box center [238, 305] width 448 height 393
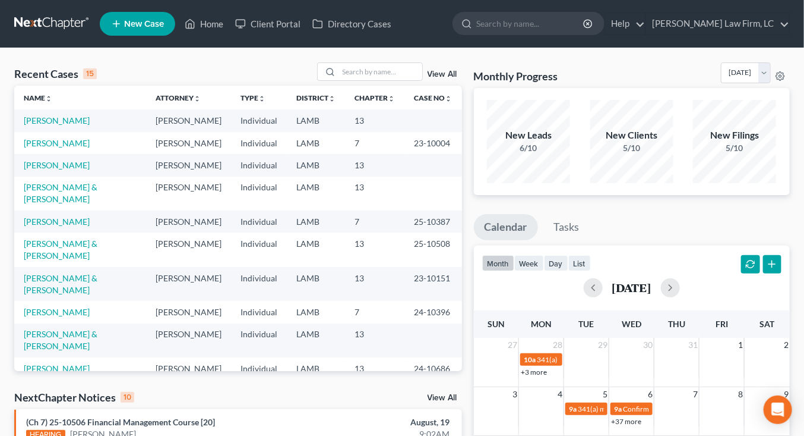
drag, startPoint x: 349, startPoint y: 340, endPoint x: 336, endPoint y: 198, distance: 142.0
click at [349, 380] on td "13" at bounding box center [375, 391] width 59 height 22
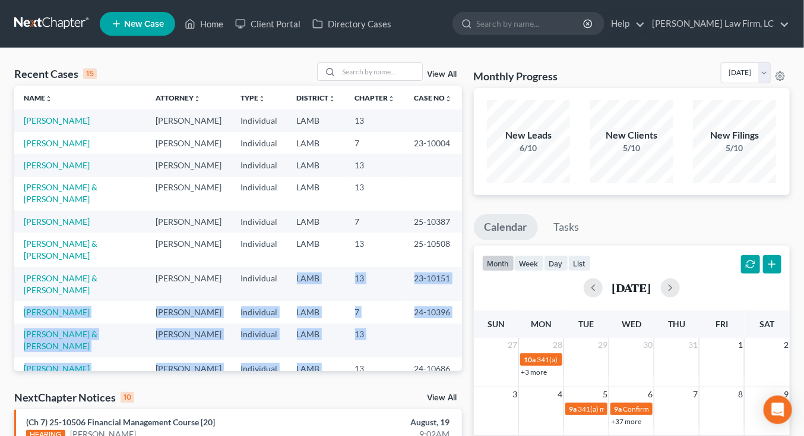
click at [336, 198] on tbody "Jones, Brian Mitchell D. Dickson Individual LAMB 13 Jones, Gwendolyn Mitchell D…" at bounding box center [238, 305] width 448 height 393
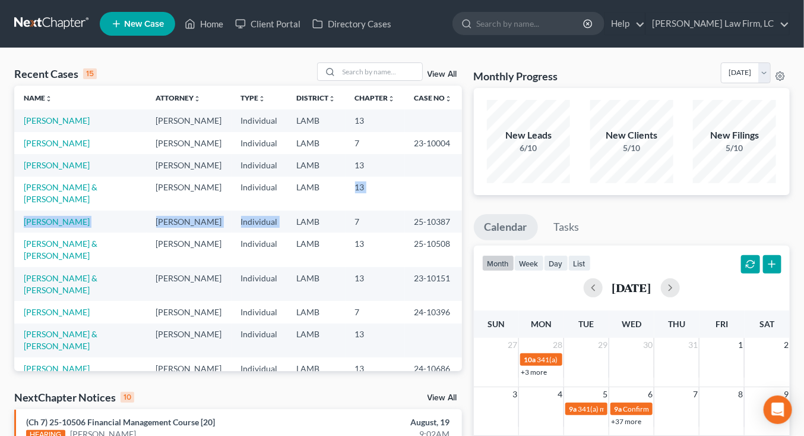
drag, startPoint x: 336, startPoint y: 198, endPoint x: 285, endPoint y: 190, distance: 51.8
click at [335, 195] on tbody "Jones, Brian Mitchell D. Dickson Individual LAMB 13 Jones, Gwendolyn Mitchell D…" at bounding box center [238, 305] width 448 height 393
click at [52, 125] on td "[PERSON_NAME]" at bounding box center [80, 120] width 132 height 22
click at [60, 26] on link at bounding box center [52, 23] width 76 height 21
click at [47, 17] on link at bounding box center [52, 23] width 76 height 21
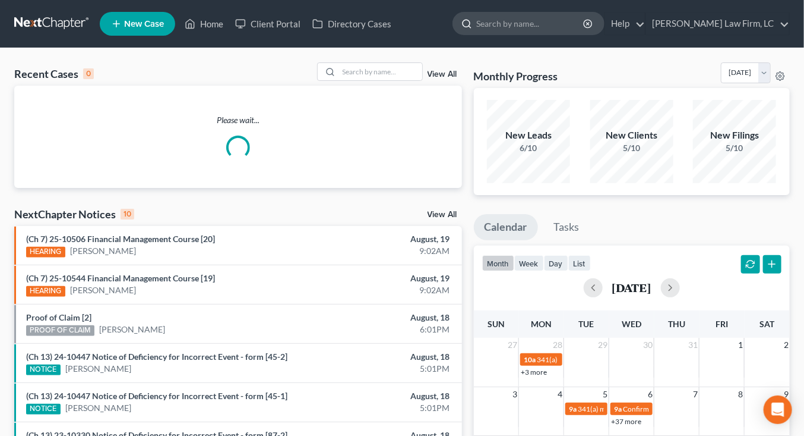
click at [561, 34] on input "search" at bounding box center [531, 23] width 109 height 22
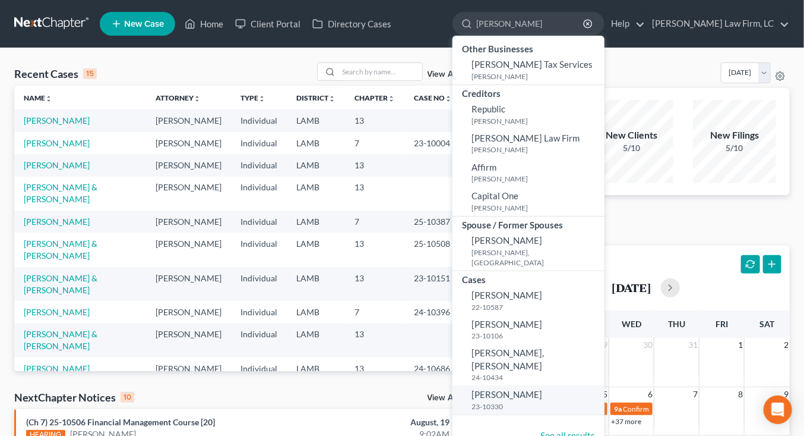
type input "[PERSON_NAME]"
click at [572, 401] on small "23-10330" at bounding box center [537, 406] width 130 height 10
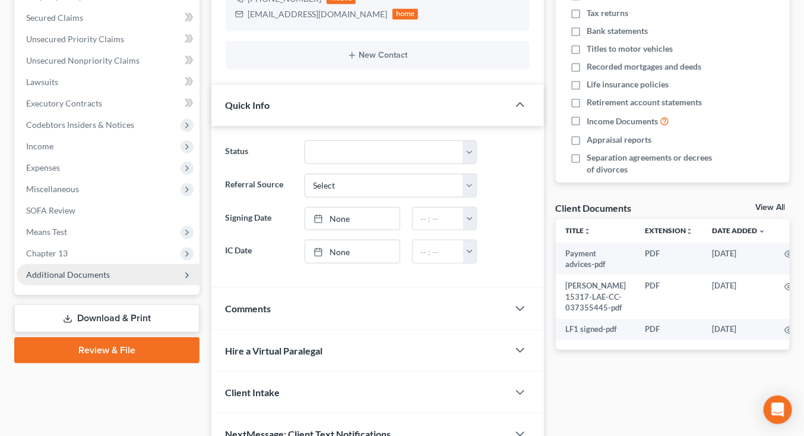
drag, startPoint x: 113, startPoint y: 267, endPoint x: 118, endPoint y: 271, distance: 6.3
click at [113, 267] on span "Additional Documents" at bounding box center [108, 274] width 183 height 21
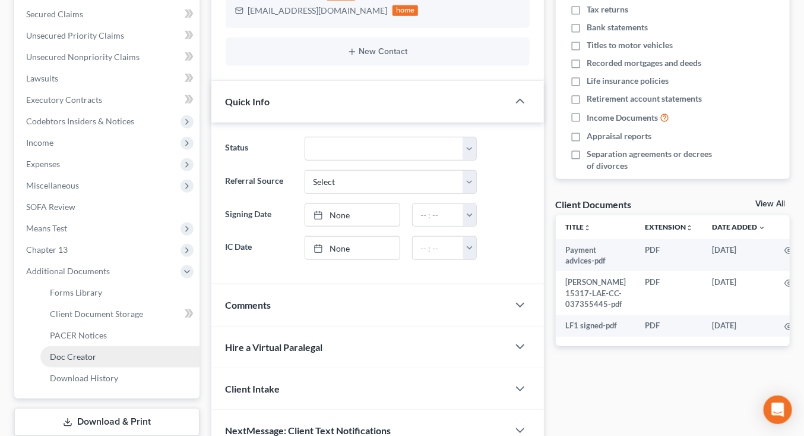
drag, startPoint x: 108, startPoint y: 352, endPoint x: 112, endPoint y: 346, distance: 6.8
click at [108, 351] on link "Doc Creator" at bounding box center [119, 356] width 159 height 21
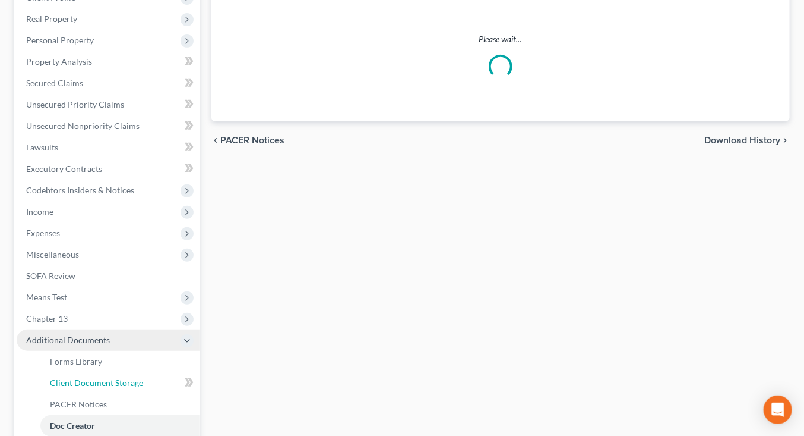
drag, startPoint x: 113, startPoint y: 346, endPoint x: 115, endPoint y: 353, distance: 7.0
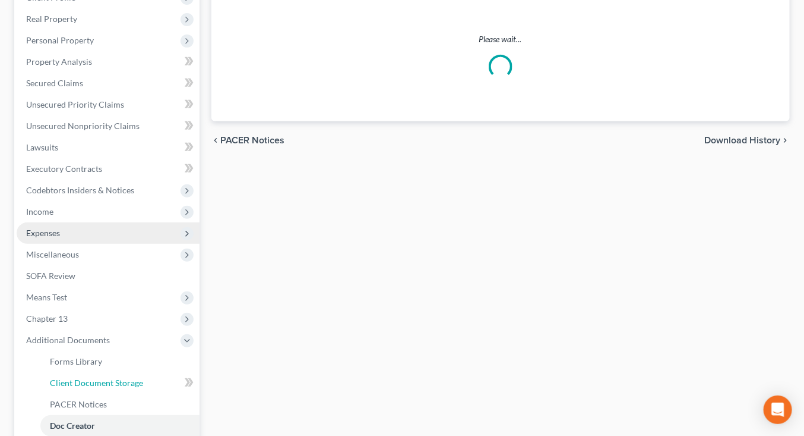
click at [113, 346] on ul "Case Dashboard Payments Invoices Payments Payments Credit Report Client Profile" at bounding box center [108, 200] width 183 height 513
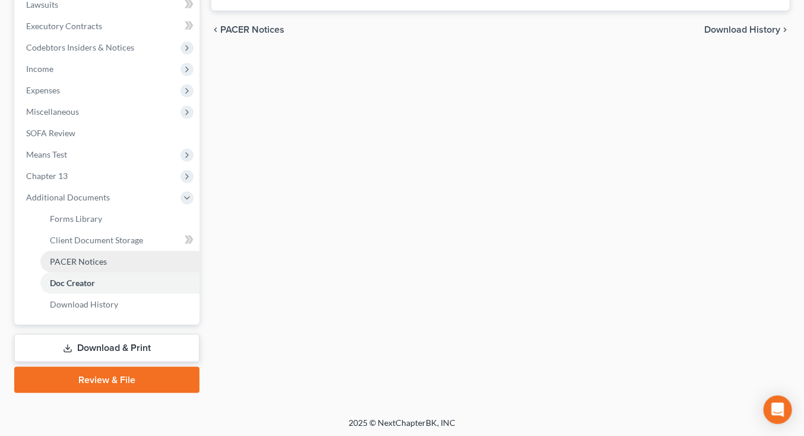
click at [138, 261] on link "PACER Notices" at bounding box center [119, 261] width 159 height 21
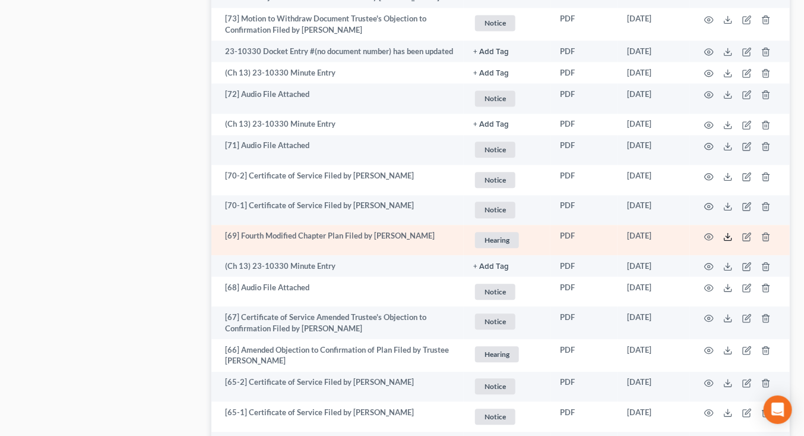
scroll to position [1000, 0]
click at [711, 234] on icon "button" at bounding box center [710, 236] width 10 height 10
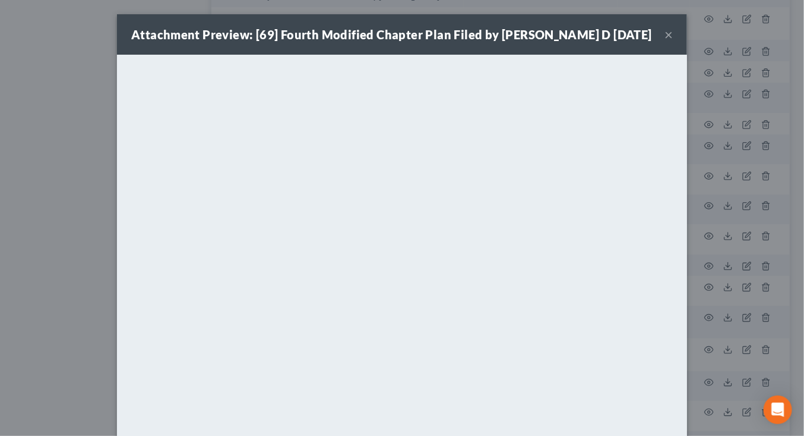
click at [72, 139] on div "Attachment Preview: [69] Fourth Modified Chapter Plan Filed by Mitchell D 07/02…" at bounding box center [402, 218] width 804 height 436
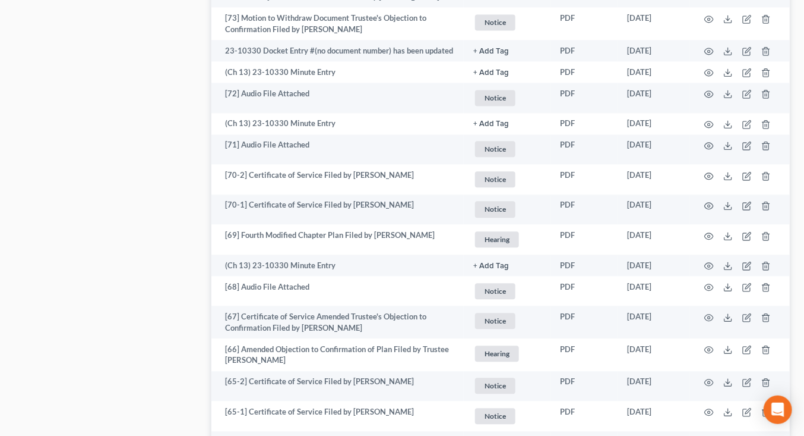
scroll to position [0, 0]
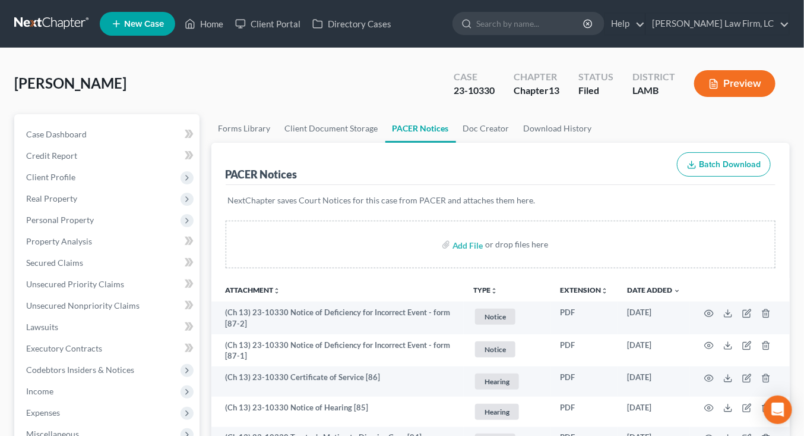
click at [56, 23] on link at bounding box center [52, 23] width 76 height 21
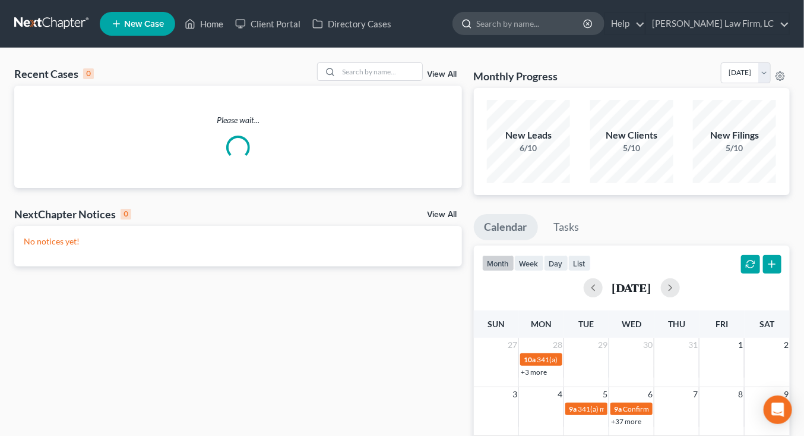
click at [585, 19] on input "search" at bounding box center [531, 23] width 109 height 22
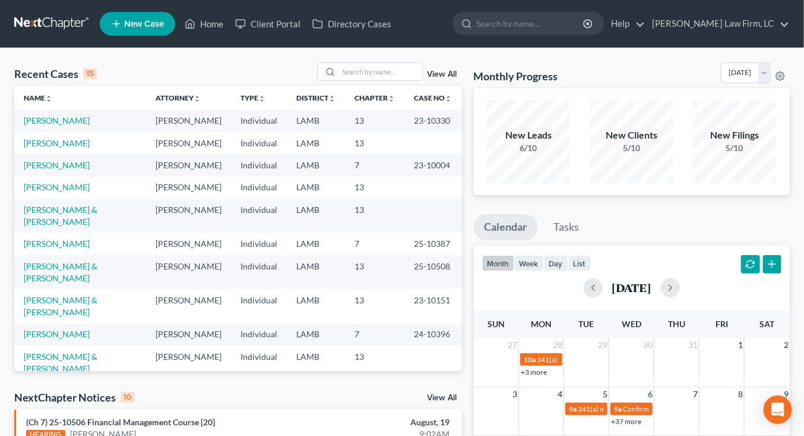
click at [14, 30] on link at bounding box center [52, 23] width 76 height 21
click at [74, 18] on link at bounding box center [52, 23] width 76 height 21
click at [46, 12] on nav "Home New Case Client Portal Directory Cases Dickson Law Firm, LC mdd@dicksonlaw…" at bounding box center [402, 24] width 804 height 48
click at [45, 14] on link at bounding box center [52, 23] width 76 height 21
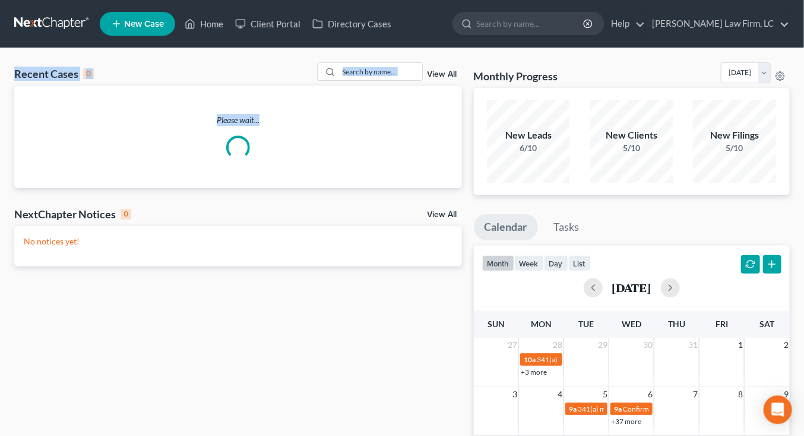
drag, startPoint x: 266, startPoint y: 221, endPoint x: 154, endPoint y: 63, distance: 193.5
click at [154, 62] on div "Recent Cases 0 View All Please wait..." at bounding box center [238, 124] width 448 height 125
click at [154, 63] on div "Recent Cases 0 View All" at bounding box center [238, 73] width 448 height 23
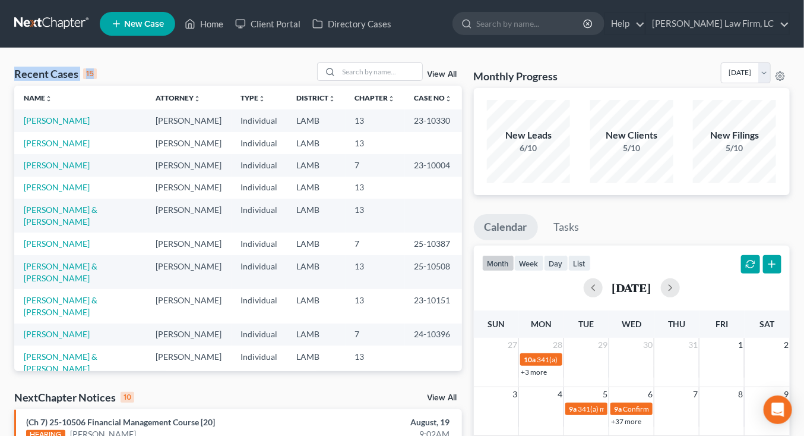
drag, startPoint x: 149, startPoint y: 55, endPoint x: 305, endPoint y: 51, distance: 156.9
click at [305, 51] on div "Recent Cases 15 View All Name unfold_more expand_more expand_less Attorney unfo…" at bounding box center [402, 440] width 804 height 785
drag, startPoint x: 294, startPoint y: 42, endPoint x: 187, endPoint y: 85, distance: 115.2
click at [185, 87] on div "Recent Cases 15 View All Name unfold_more expand_more expand_less Attorney unfo…" at bounding box center [402, 440] width 804 height 785
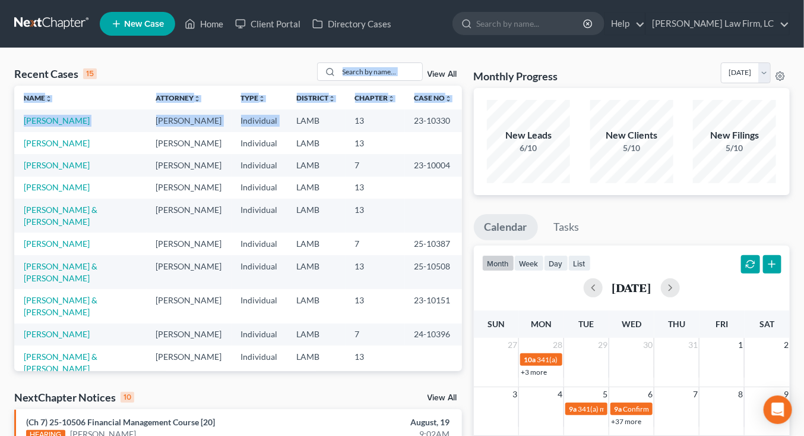
drag, startPoint x: 190, startPoint y: 80, endPoint x: 326, endPoint y: 112, distance: 140.4
click at [326, 111] on div "Recent Cases 15 View All Name unfold_more expand_more expand_less Attorney unfo…" at bounding box center [238, 216] width 448 height 308
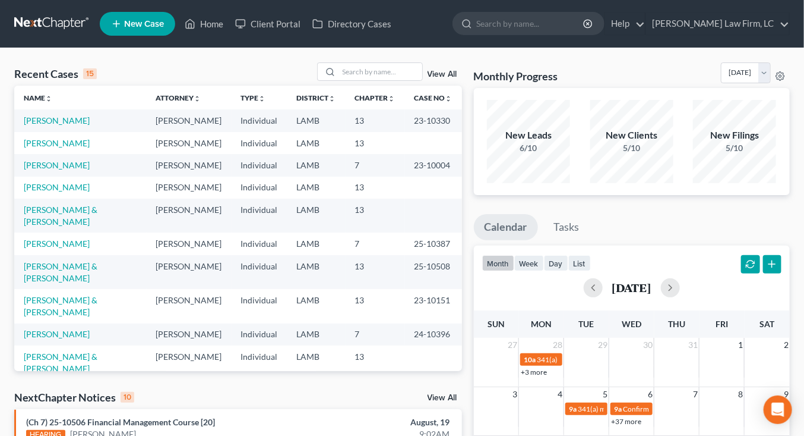
click at [326, 116] on td "LAMB" at bounding box center [317, 120] width 58 height 22
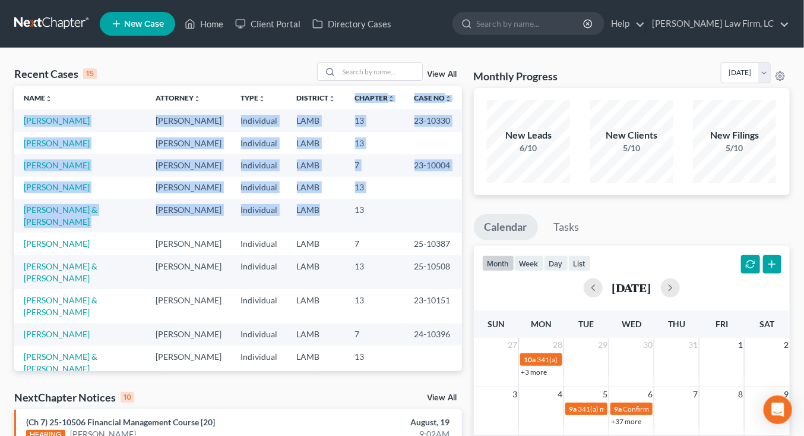
drag, startPoint x: 320, startPoint y: 111, endPoint x: 318, endPoint y: 104, distance: 7.2
click at [318, 102] on table "Name unfold_more expand_more expand_less Attorney unfold_more expand_more expan…" at bounding box center [238, 294] width 448 height 417
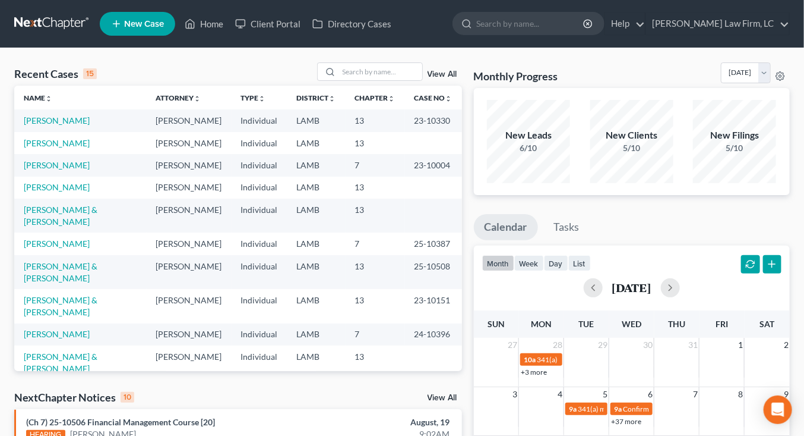
click at [318, 105] on th "District unfold_more expand_more expand_less" at bounding box center [317, 98] width 58 height 24
click at [63, 31] on link at bounding box center [52, 23] width 76 height 21
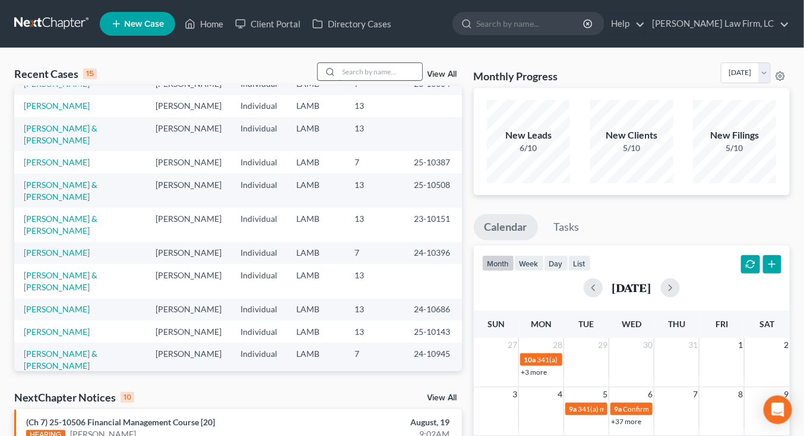
click at [378, 65] on input "search" at bounding box center [380, 71] width 83 height 17
type input "g"
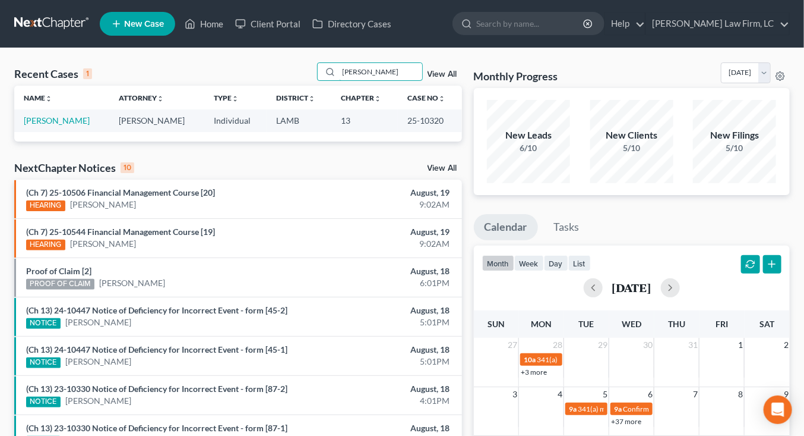
scroll to position [0, 0]
type input "ferguson"
click at [68, 117] on link "[PERSON_NAME]" at bounding box center [57, 120] width 66 height 10
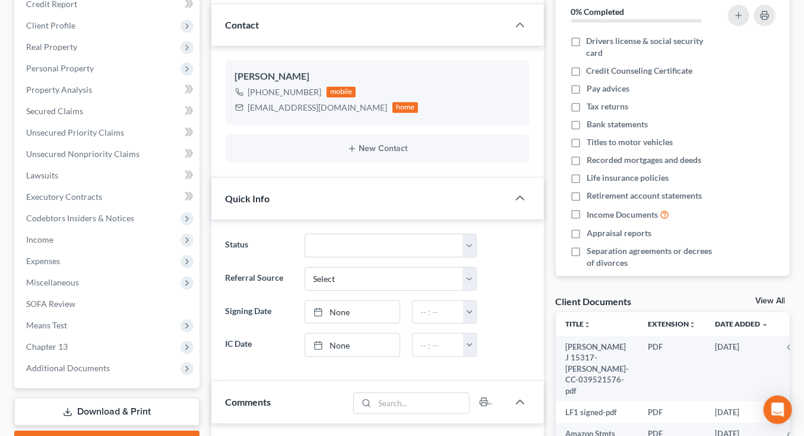
drag, startPoint x: 93, startPoint y: 349, endPoint x: 90, endPoint y: 364, distance: 15.0
click at [93, 349] on span "Chapter 13" at bounding box center [108, 346] width 183 height 21
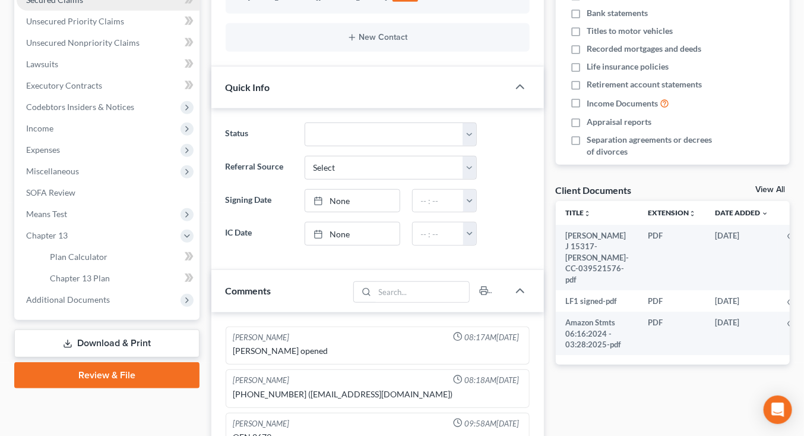
click at [96, 5] on link "Secured Claims" at bounding box center [108, -1] width 183 height 21
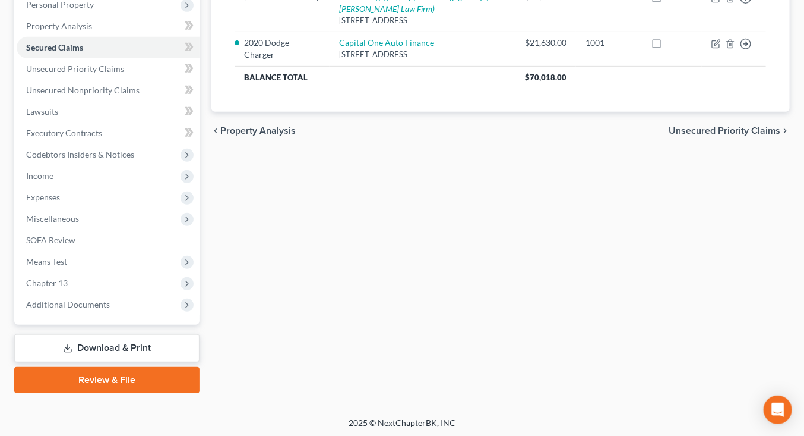
drag, startPoint x: 135, startPoint y: 305, endPoint x: 121, endPoint y: 359, distance: 55.9
click at [135, 305] on span "Additional Documents" at bounding box center [108, 304] width 183 height 21
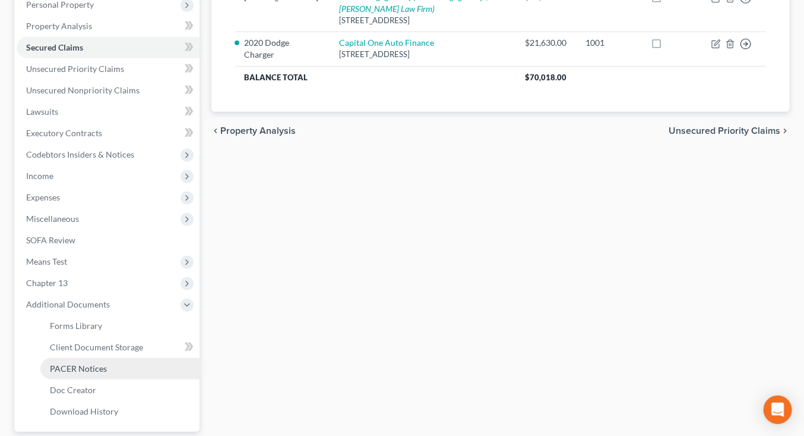
click at [119, 372] on link "PACER Notices" at bounding box center [119, 368] width 159 height 21
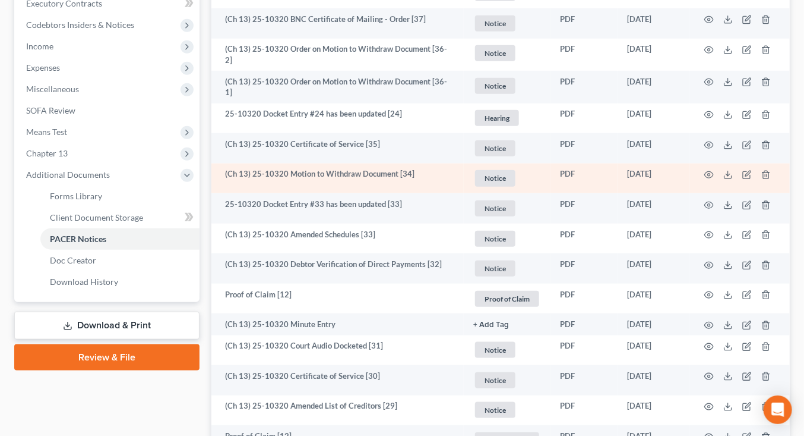
scroll to position [305, 0]
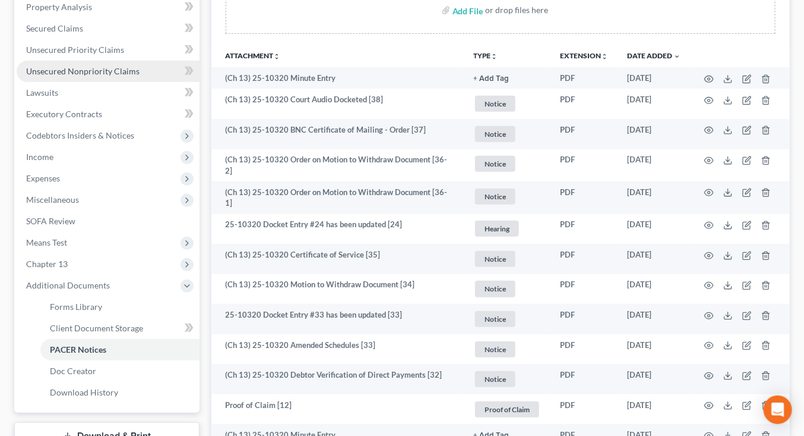
click at [146, 61] on link "Unsecured Nonpriority Claims" at bounding box center [108, 71] width 183 height 21
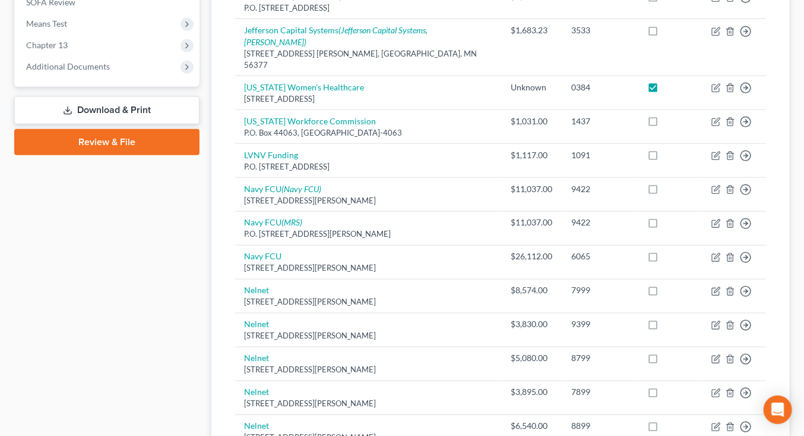
scroll to position [722, 0]
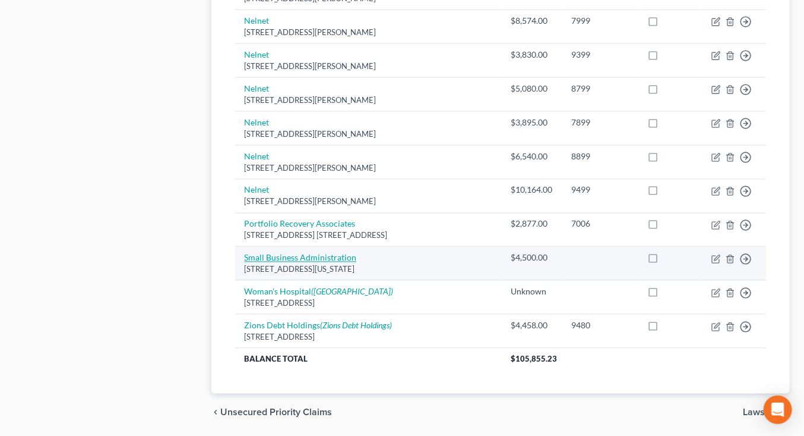
drag, startPoint x: 323, startPoint y: 207, endPoint x: 317, endPoint y: 215, distance: 9.7
click at [323, 247] on td "Small Business Administration 409 3rd St., SW, Washington, DC 20416" at bounding box center [368, 264] width 266 height 34
click at [348, 253] on link "Small Business Administration" at bounding box center [301, 258] width 112 height 10
select select "8"
select select "10"
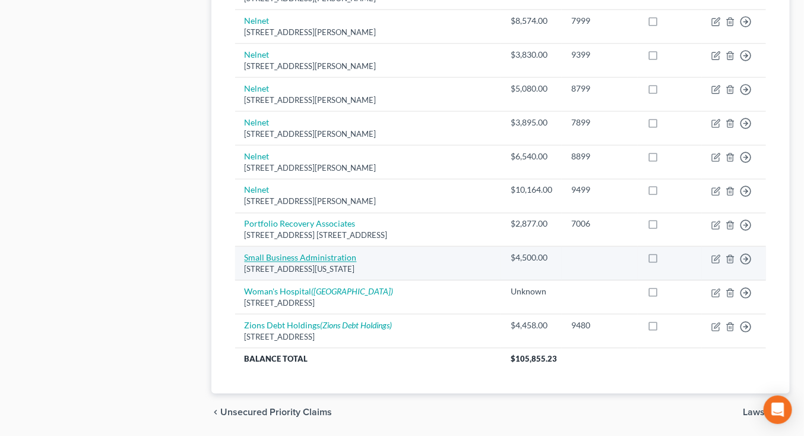
select select "0"
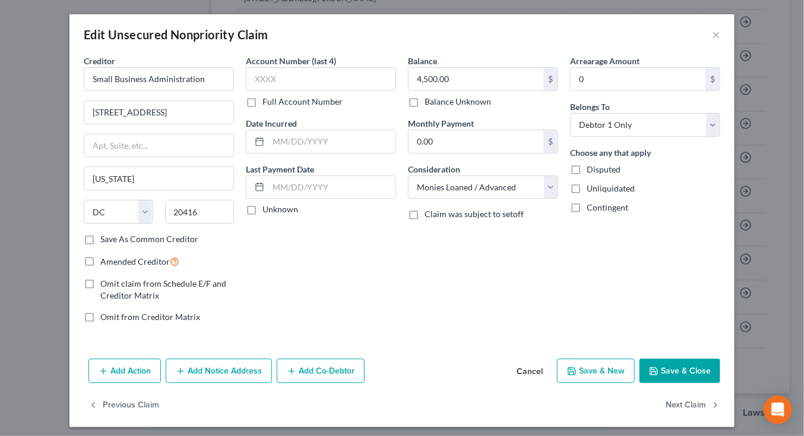
drag, startPoint x: 542, startPoint y: 378, endPoint x: 528, endPoint y: 362, distance: 21.9
click at [542, 378] on button "Cancel" at bounding box center [529, 371] width 45 height 24
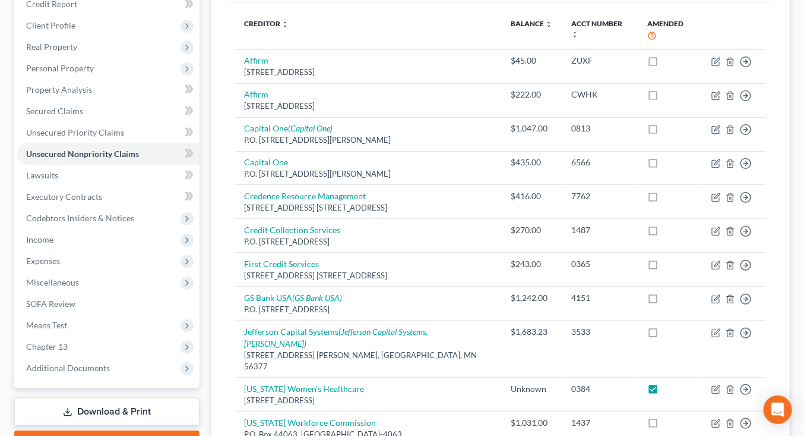
scroll to position [0, 0]
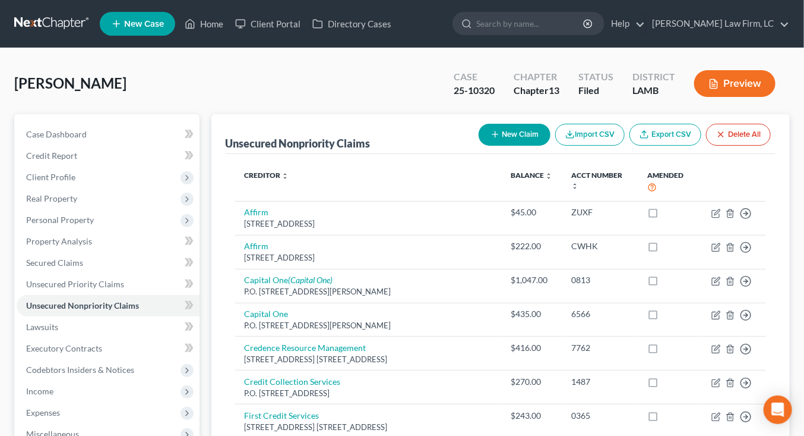
click at [57, 34] on nav "Home New Case Client Portal Directory Cases Dickson Law Firm, LC mdd@dicksonlaw…" at bounding box center [402, 24] width 804 height 48
click at [61, 28] on link at bounding box center [52, 23] width 76 height 21
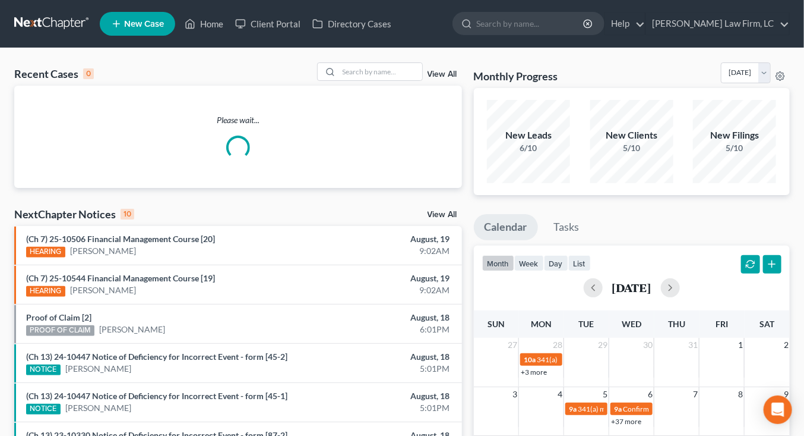
scroll to position [4, 0]
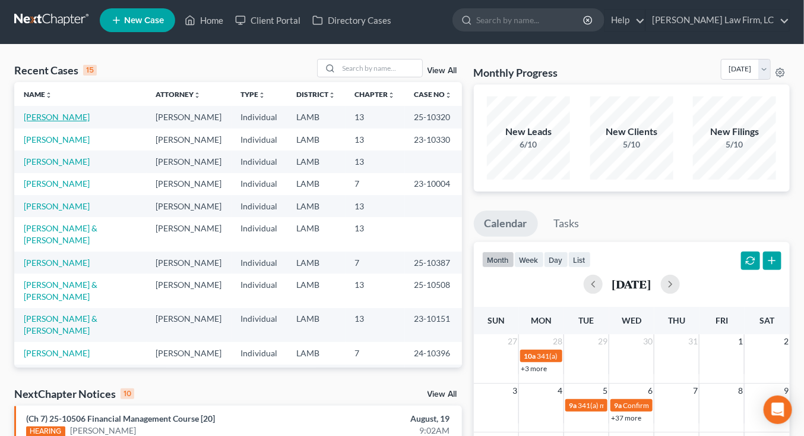
click at [65, 115] on link "[PERSON_NAME]" at bounding box center [57, 117] width 66 height 10
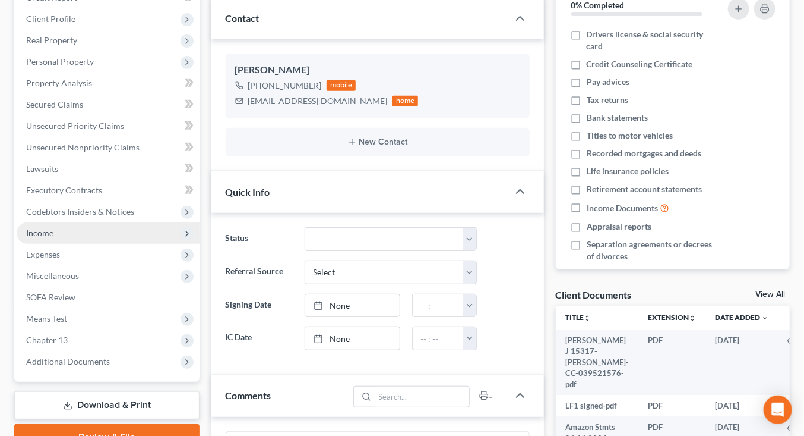
scroll to position [182, 0]
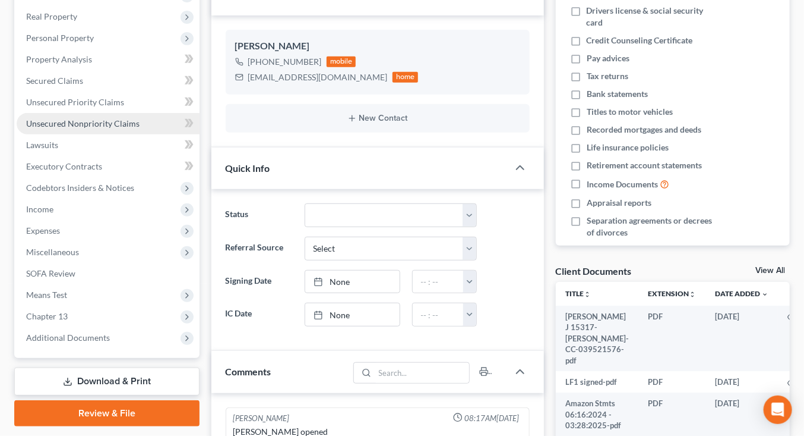
click at [127, 130] on link "Unsecured Nonpriority Claims" at bounding box center [108, 123] width 183 height 21
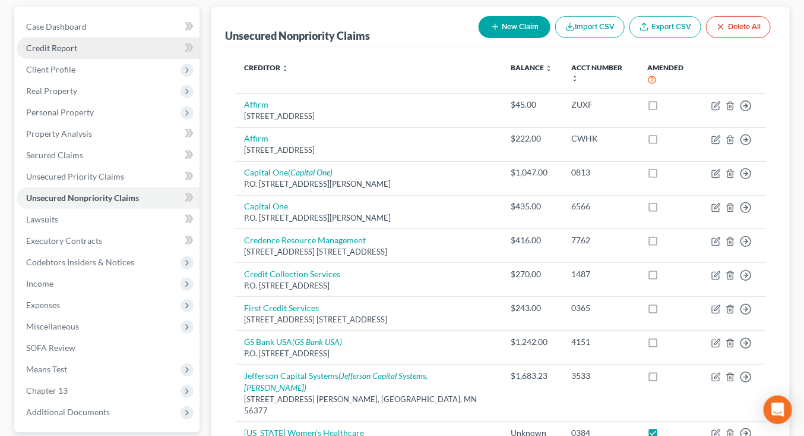
click at [127, 130] on ul "Case Dashboard Payments Invoices Payments Payments Credit Report Client Profile" at bounding box center [108, 219] width 183 height 406
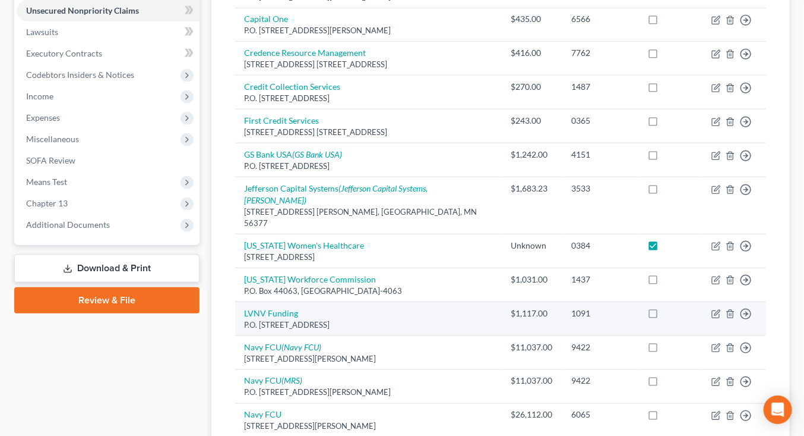
scroll to position [722, 0]
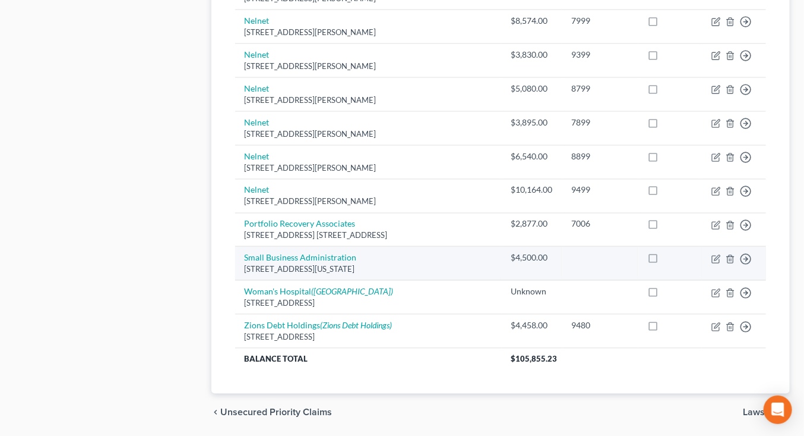
click at [534, 280] on td "Unknown" at bounding box center [531, 297] width 61 height 34
click at [318, 253] on link "Small Business Administration" at bounding box center [301, 258] width 112 height 10
select select "8"
select select "10"
select select "0"
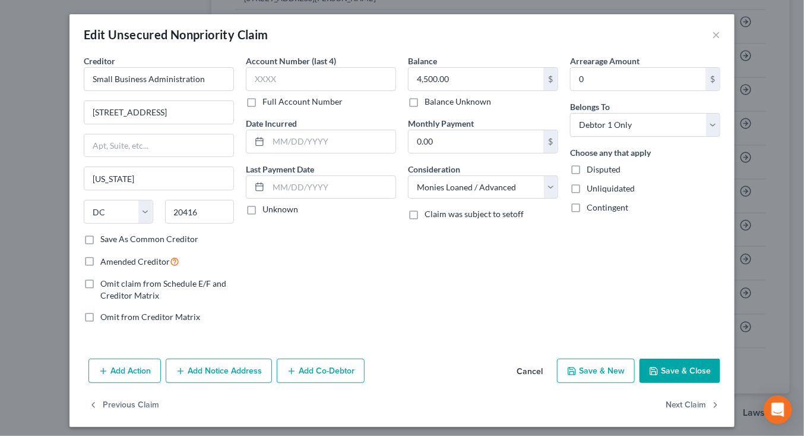
click at [537, 368] on button "Cancel" at bounding box center [529, 371] width 45 height 24
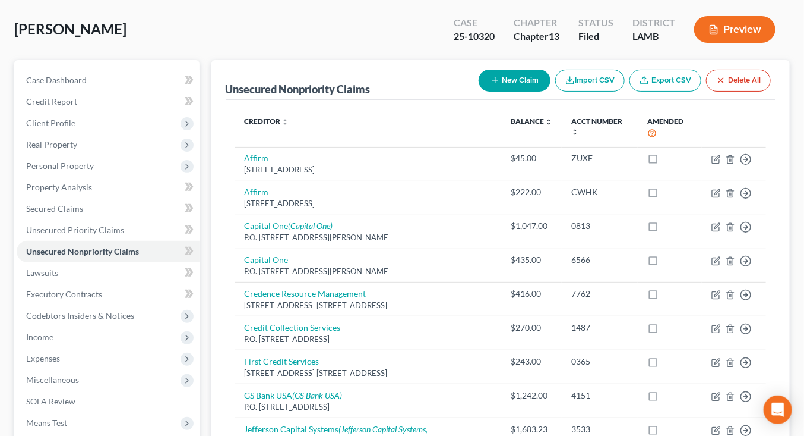
scroll to position [0, 0]
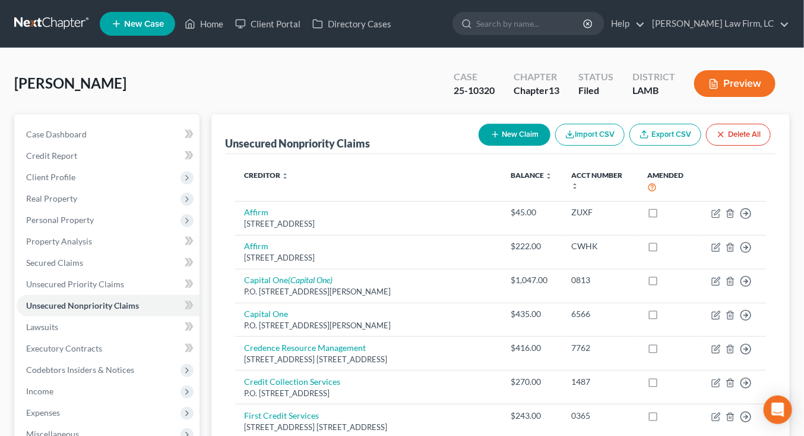
click at [52, 25] on link at bounding box center [52, 23] width 76 height 21
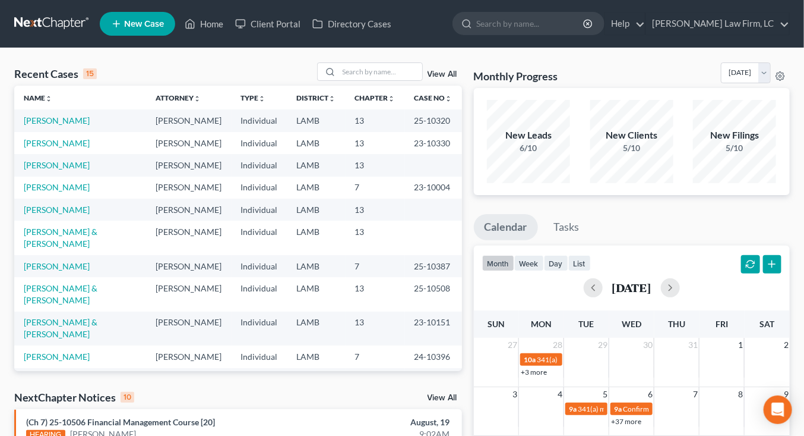
click at [46, 29] on link at bounding box center [52, 23] width 76 height 21
